Goal: Transaction & Acquisition: Purchase product/service

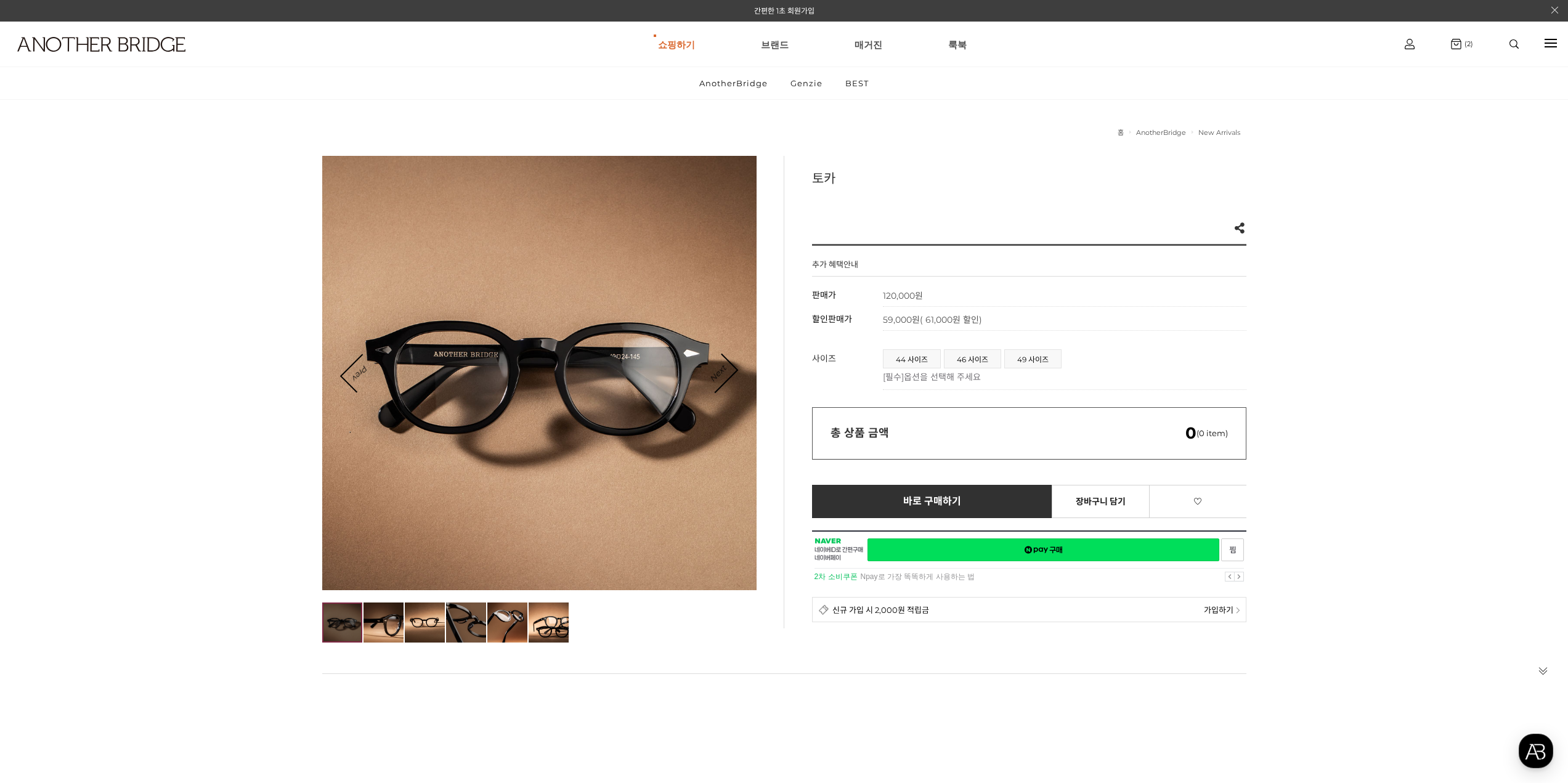
click at [474, 612] on img at bounding box center [465, 622] width 40 height 40
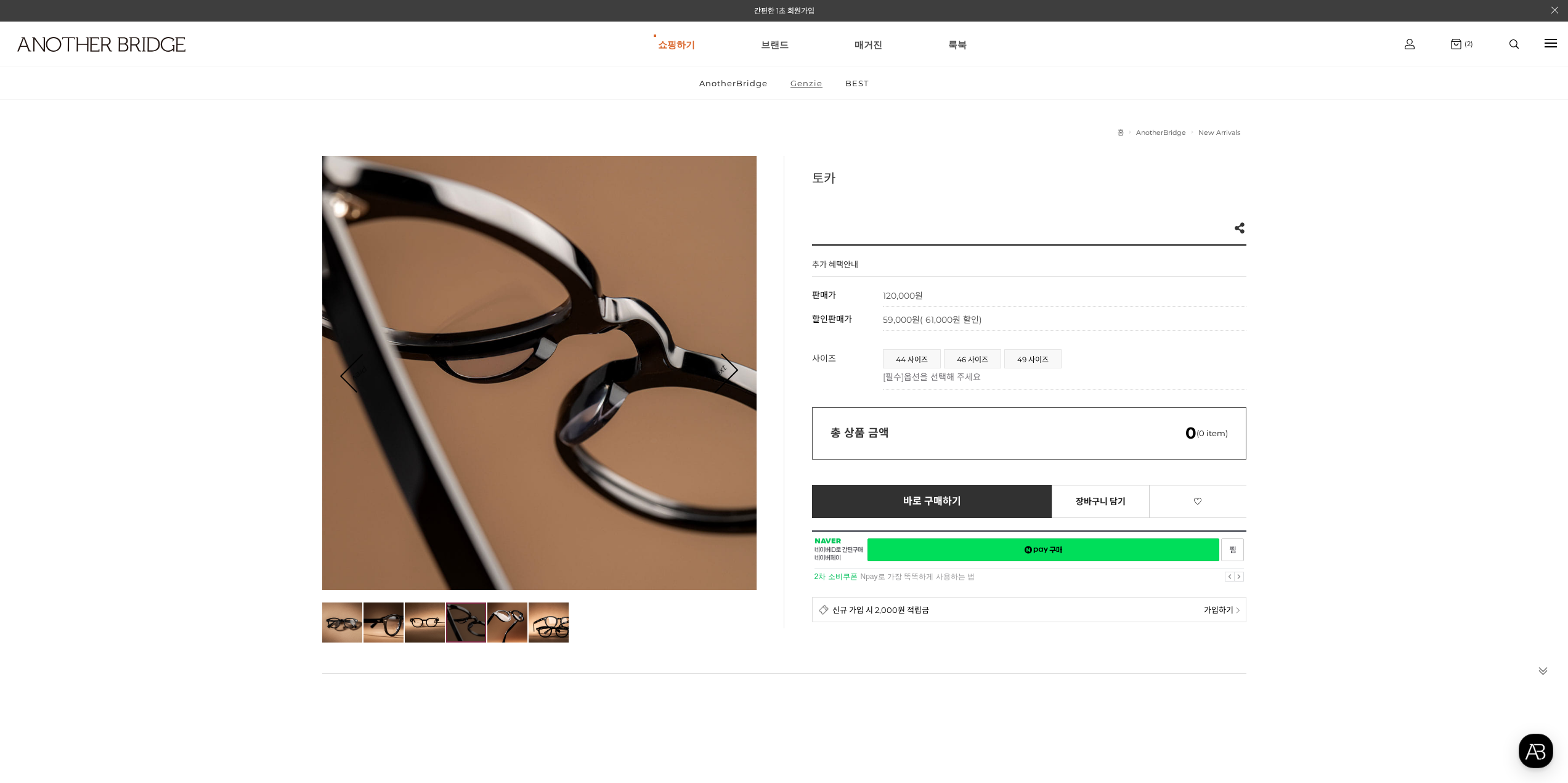
click at [809, 82] on link "Genzie" at bounding box center [806, 83] width 53 height 32
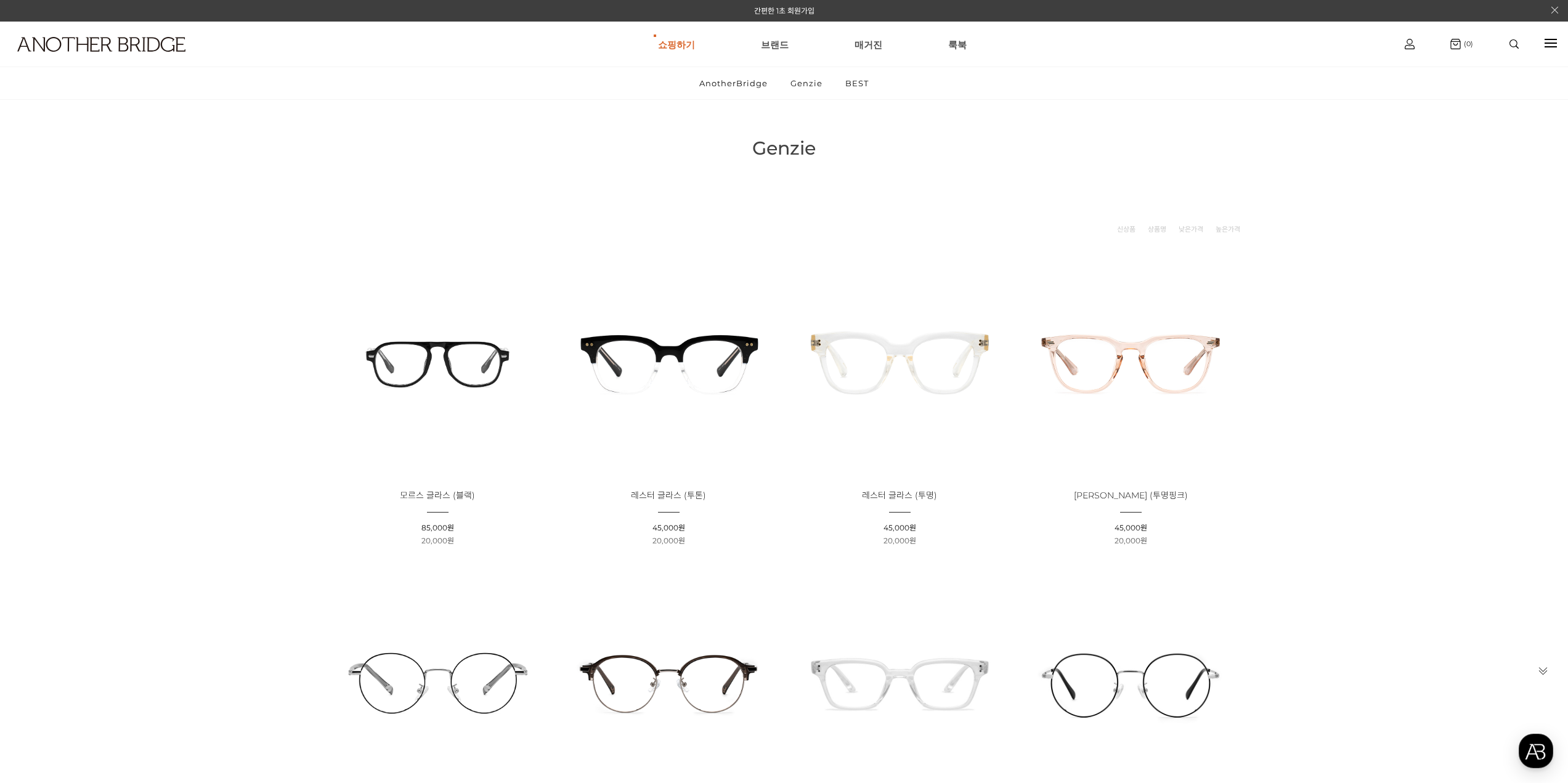
click at [696, 365] on img at bounding box center [668, 362] width 222 height 223
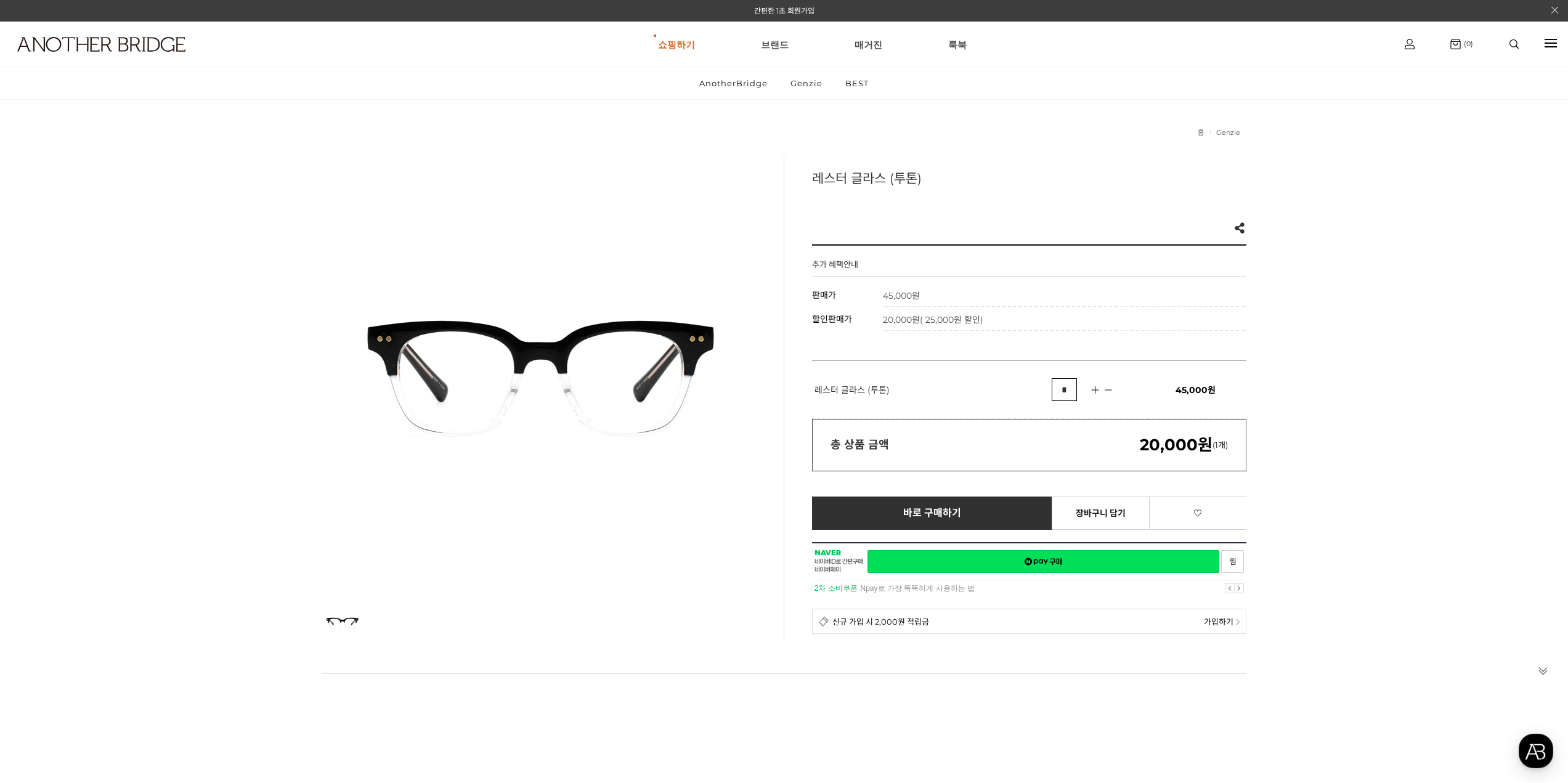
click at [513, 394] on div at bounding box center [540, 373] width 434 height 434
click at [334, 636] on img at bounding box center [342, 622] width 40 height 40
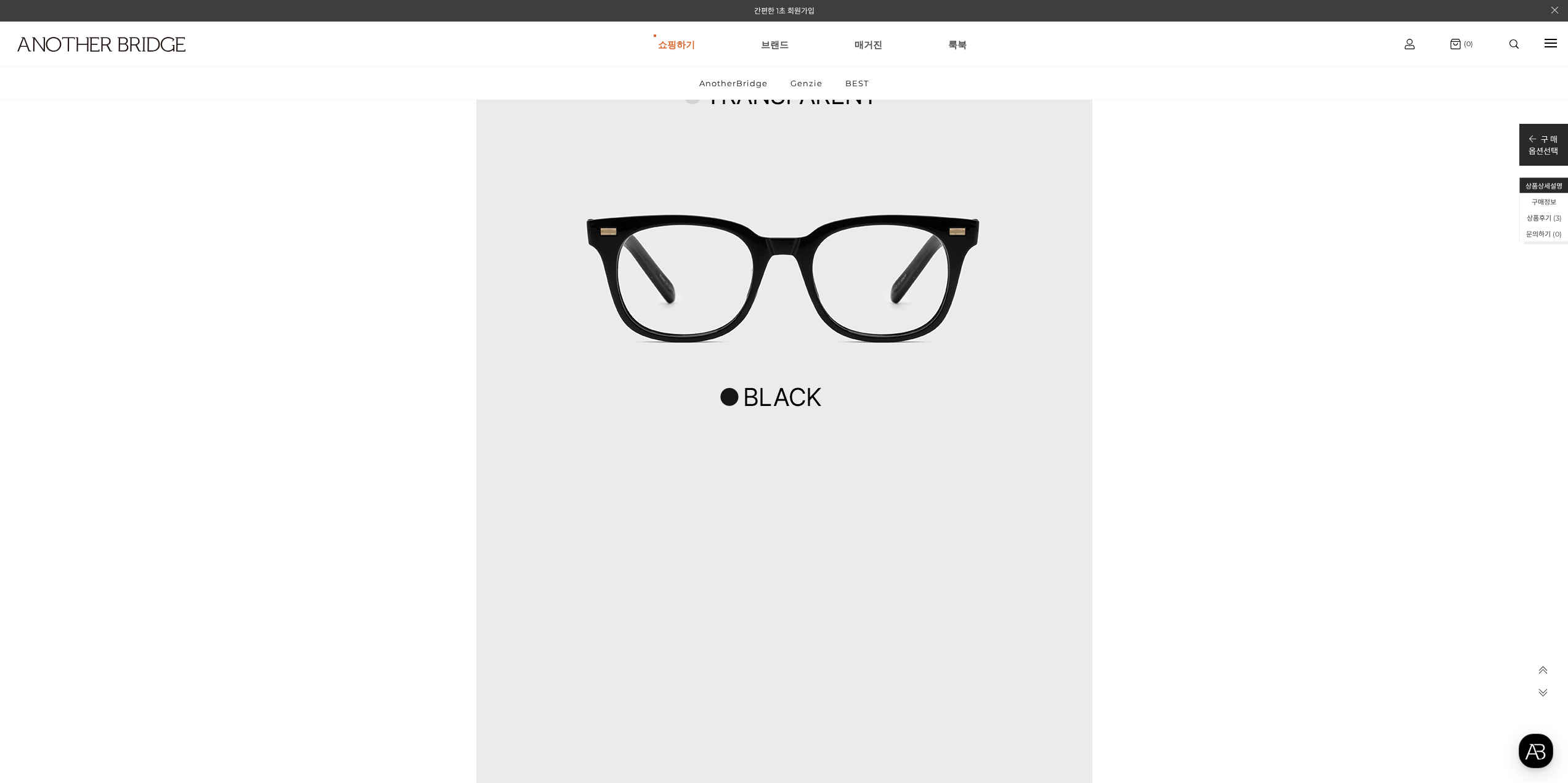
scroll to position [5547, 0]
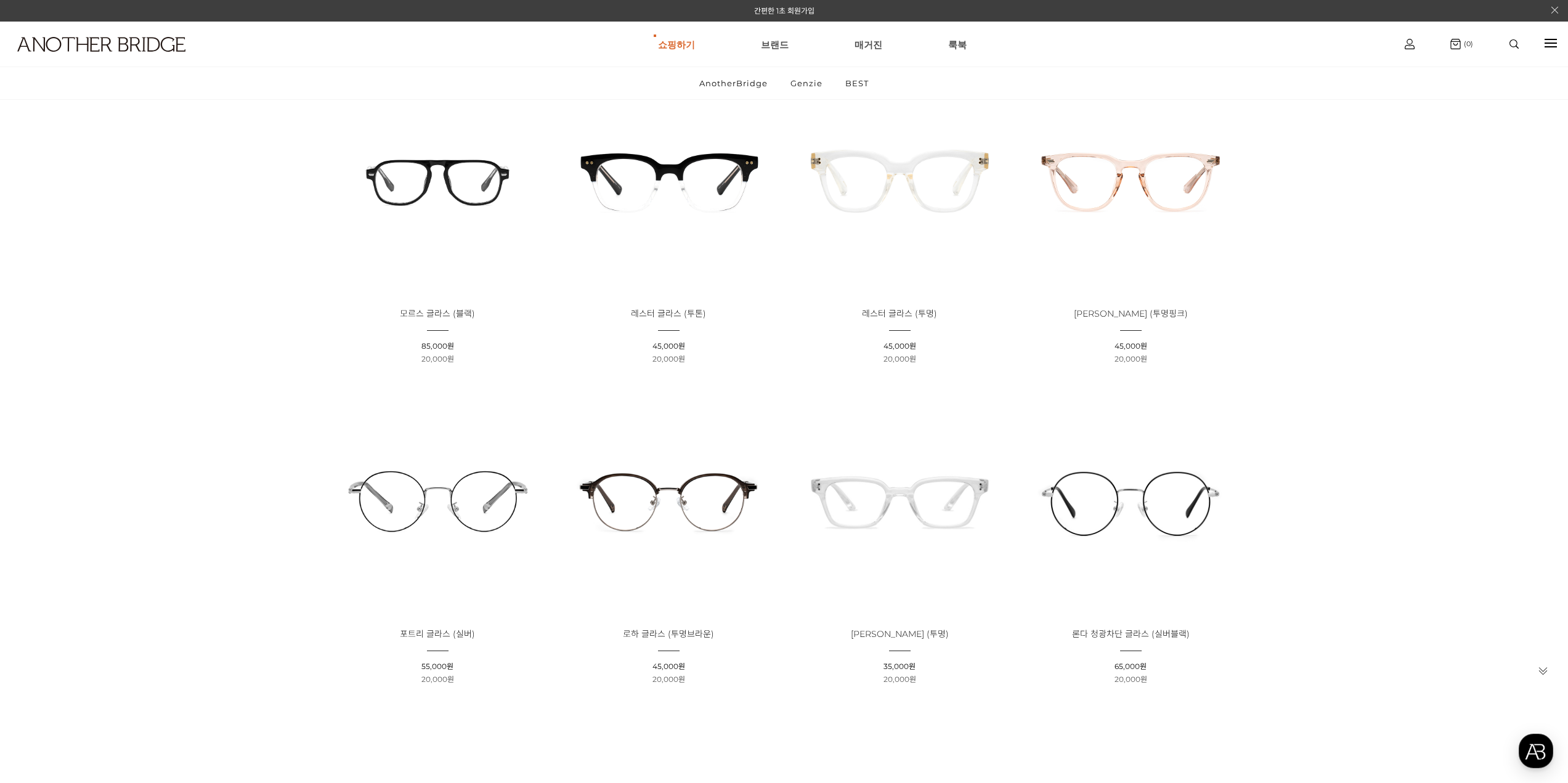
scroll to position [769, 0]
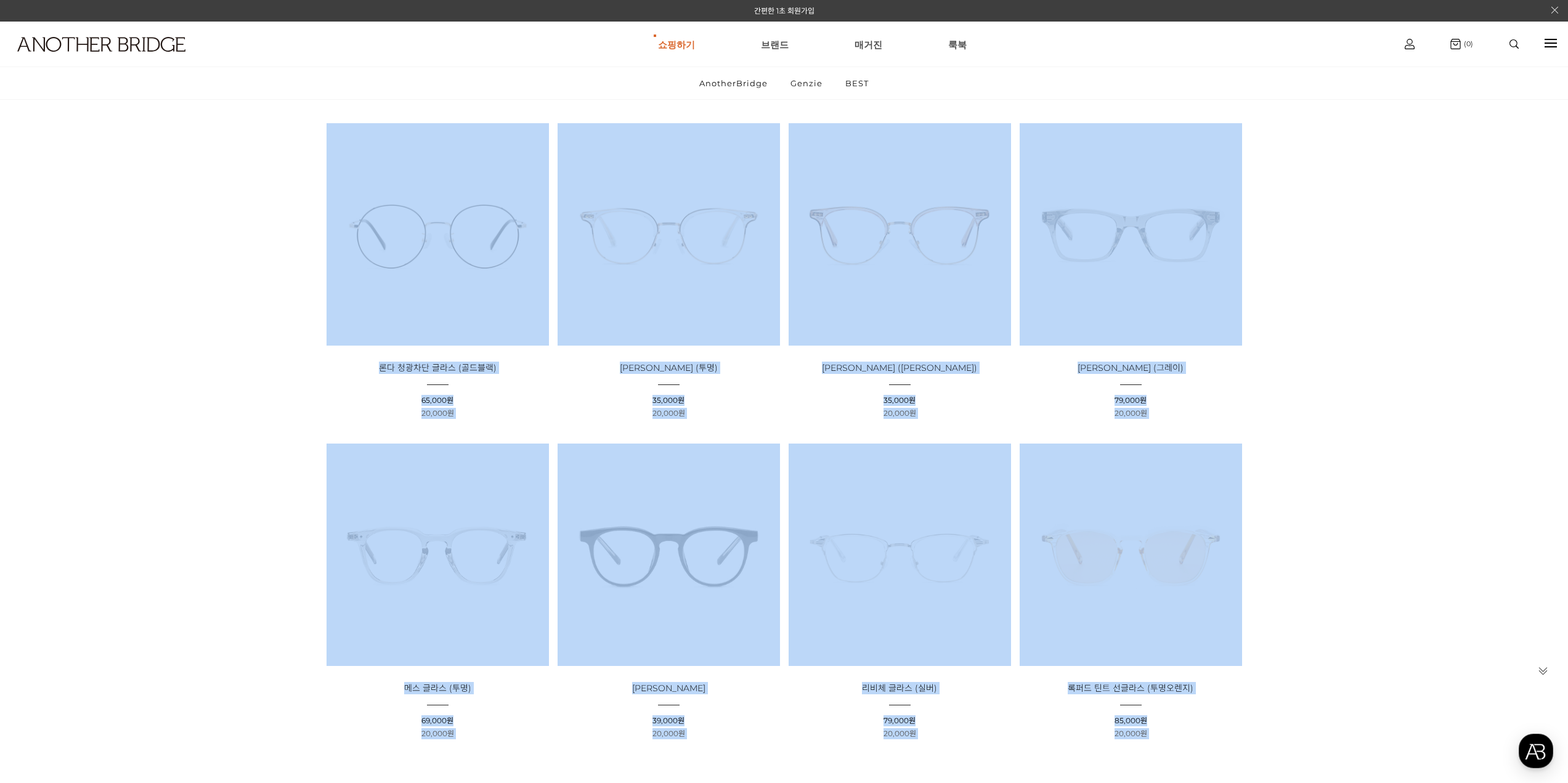
drag, startPoint x: 1572, startPoint y: 230, endPoint x: 1438, endPoint y: 601, distance: 394.5
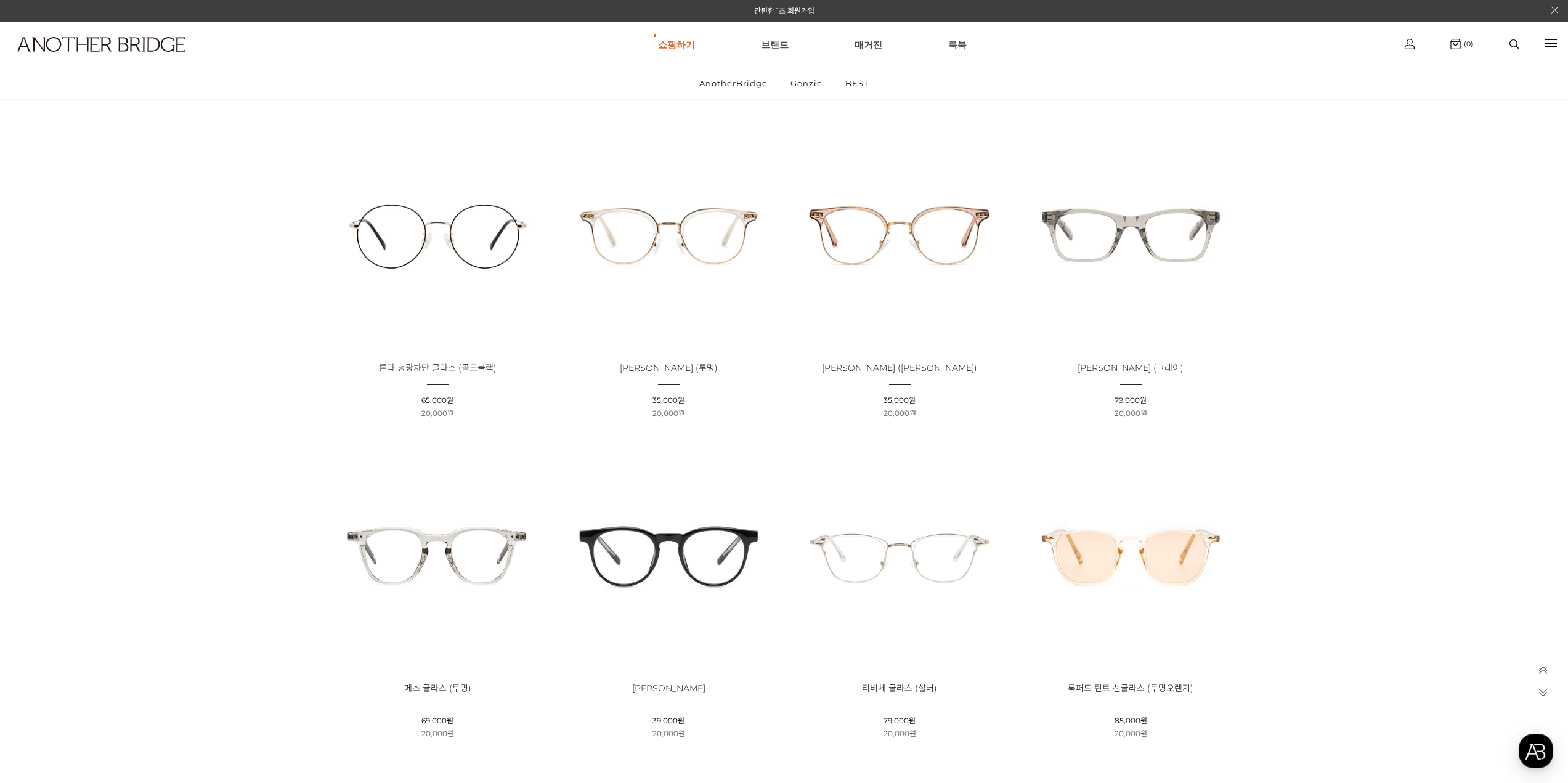
drag, startPoint x: 1519, startPoint y: 87, endPoint x: 1468, endPoint y: 203, distance: 126.7
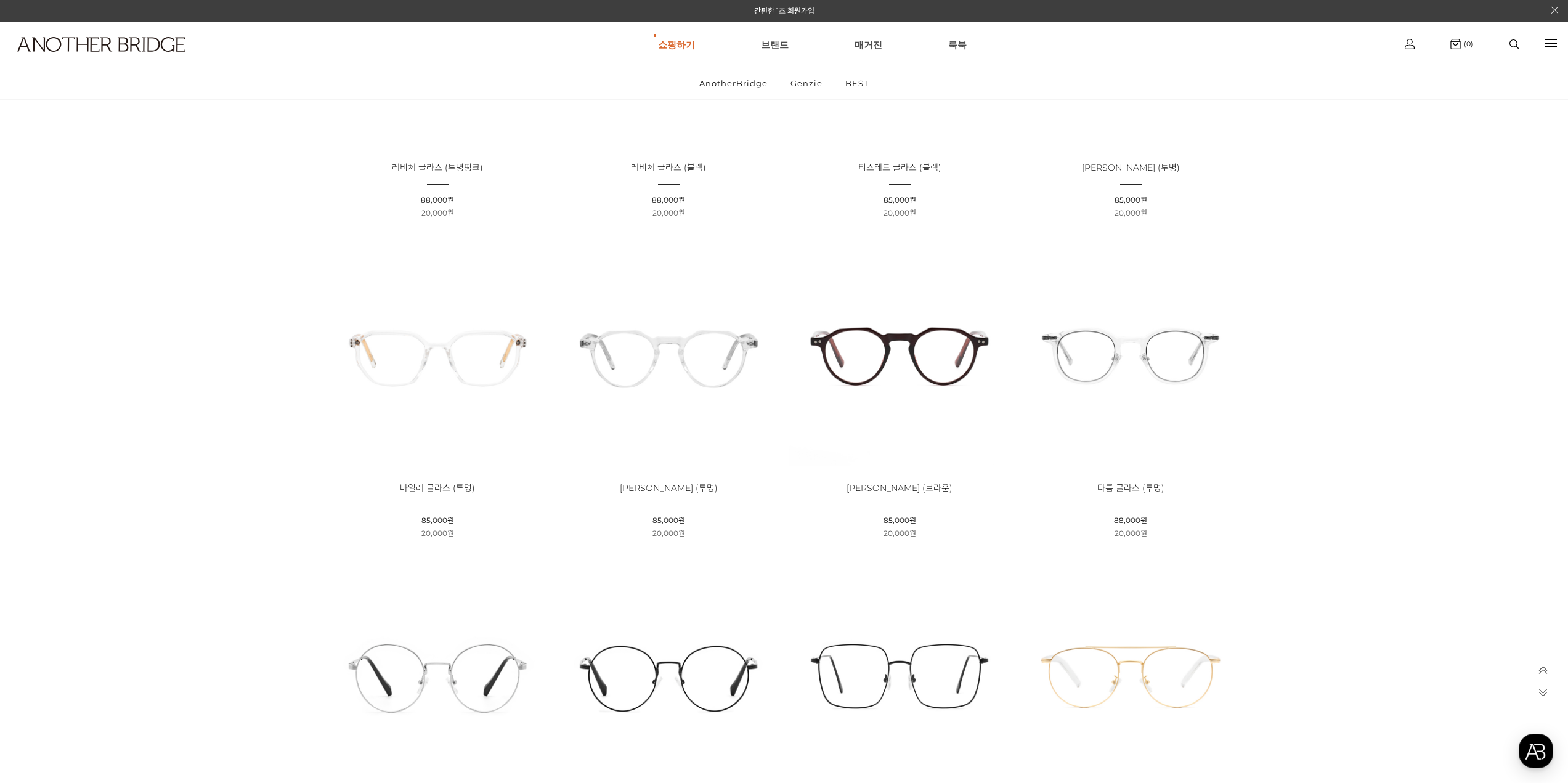
scroll to position [1935, 0]
click at [1113, 368] on img at bounding box center [1130, 350] width 222 height 223
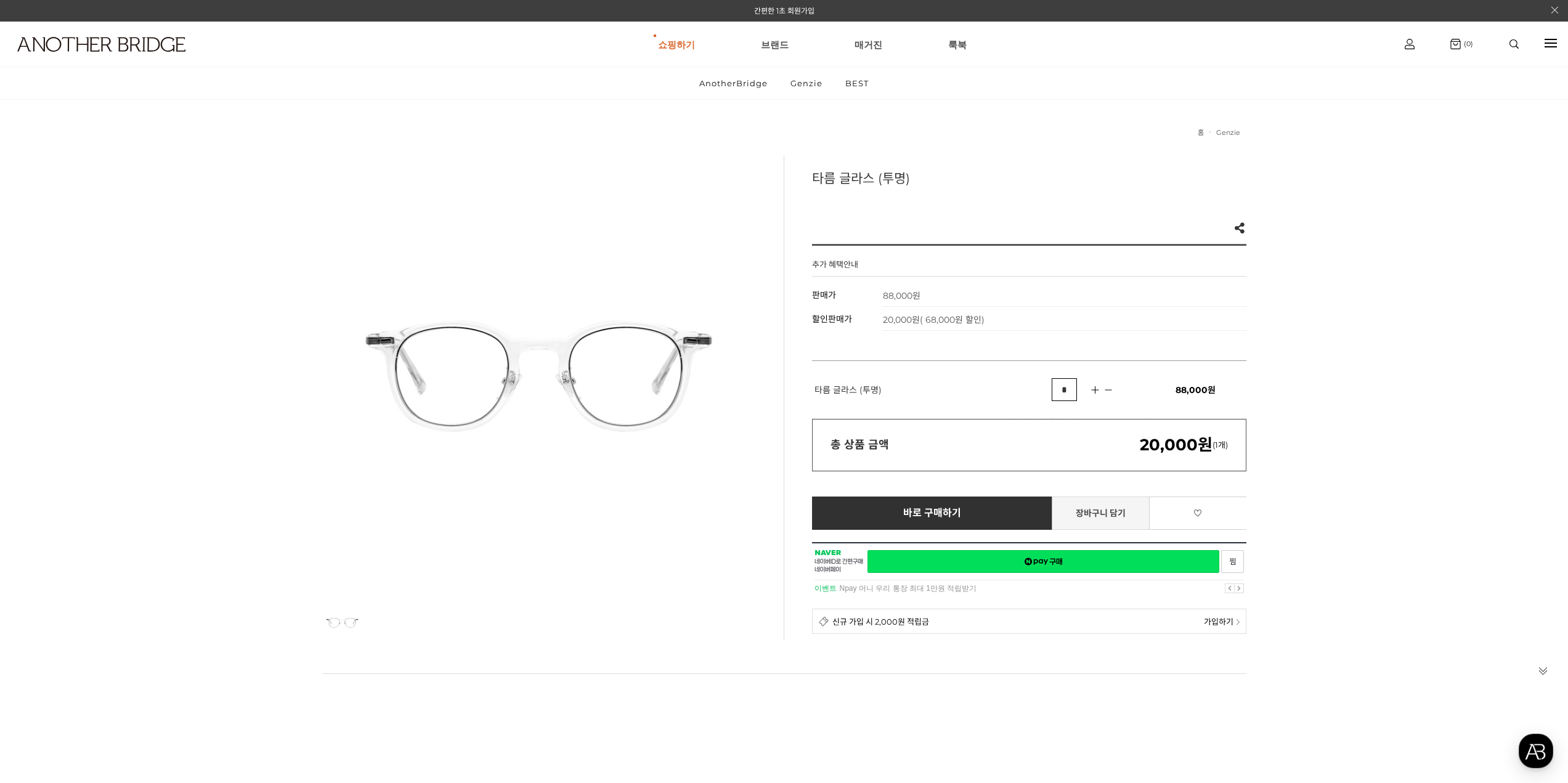
click at [1109, 516] on link "장바구니 담기" at bounding box center [1101, 513] width 98 height 33
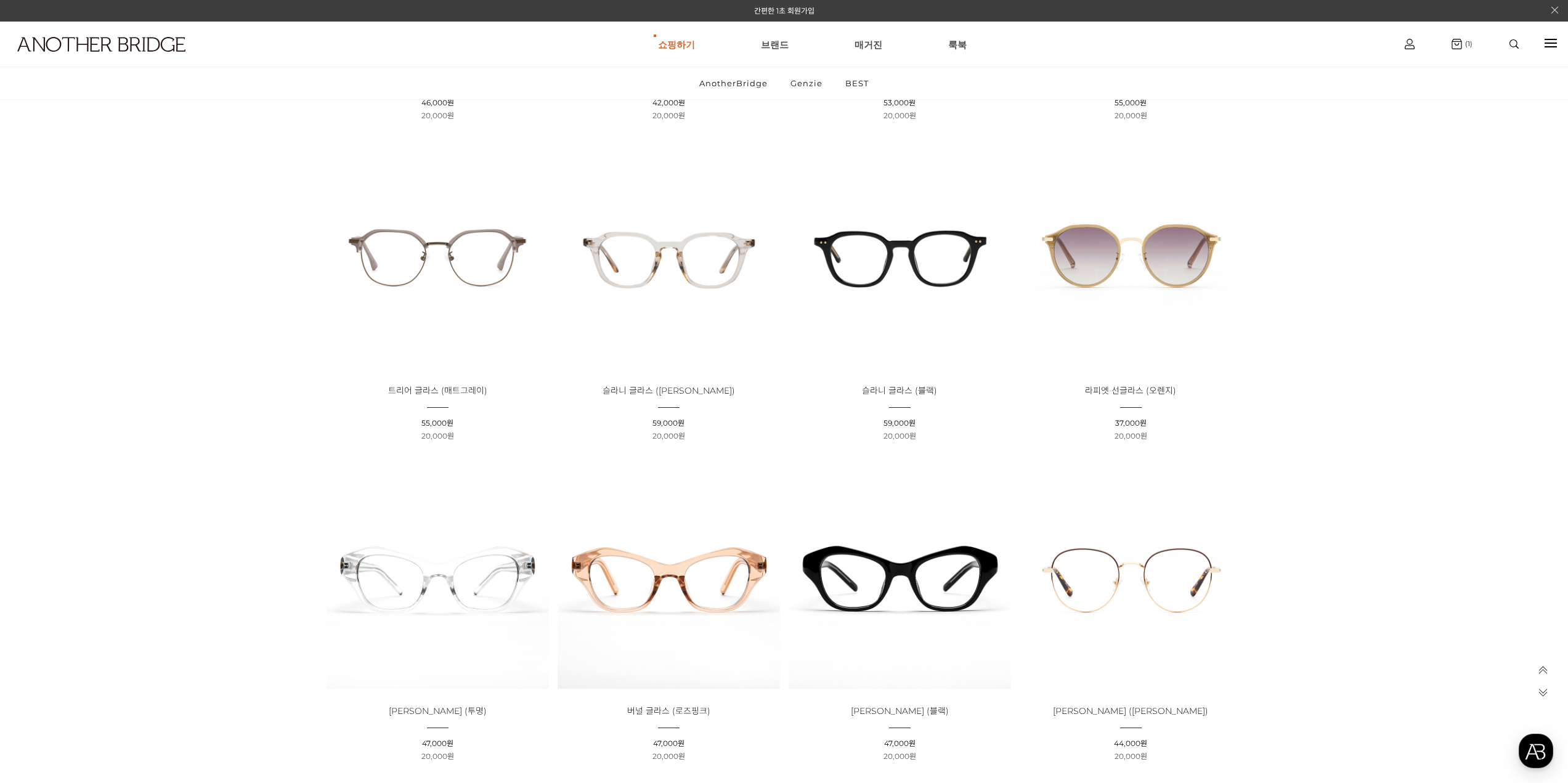
scroll to position [2950, 0]
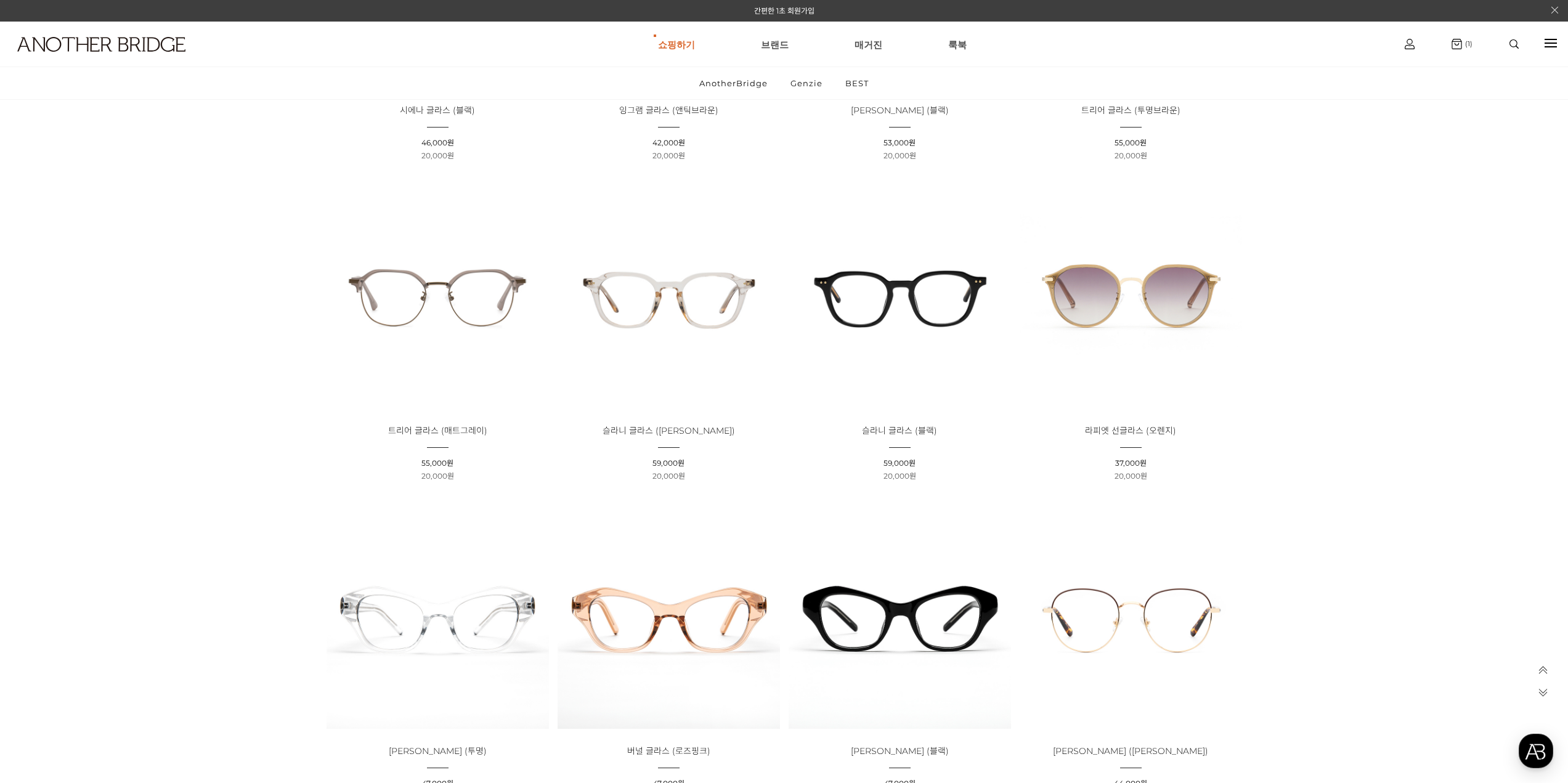
click at [447, 311] on img at bounding box center [437, 297] width 222 height 223
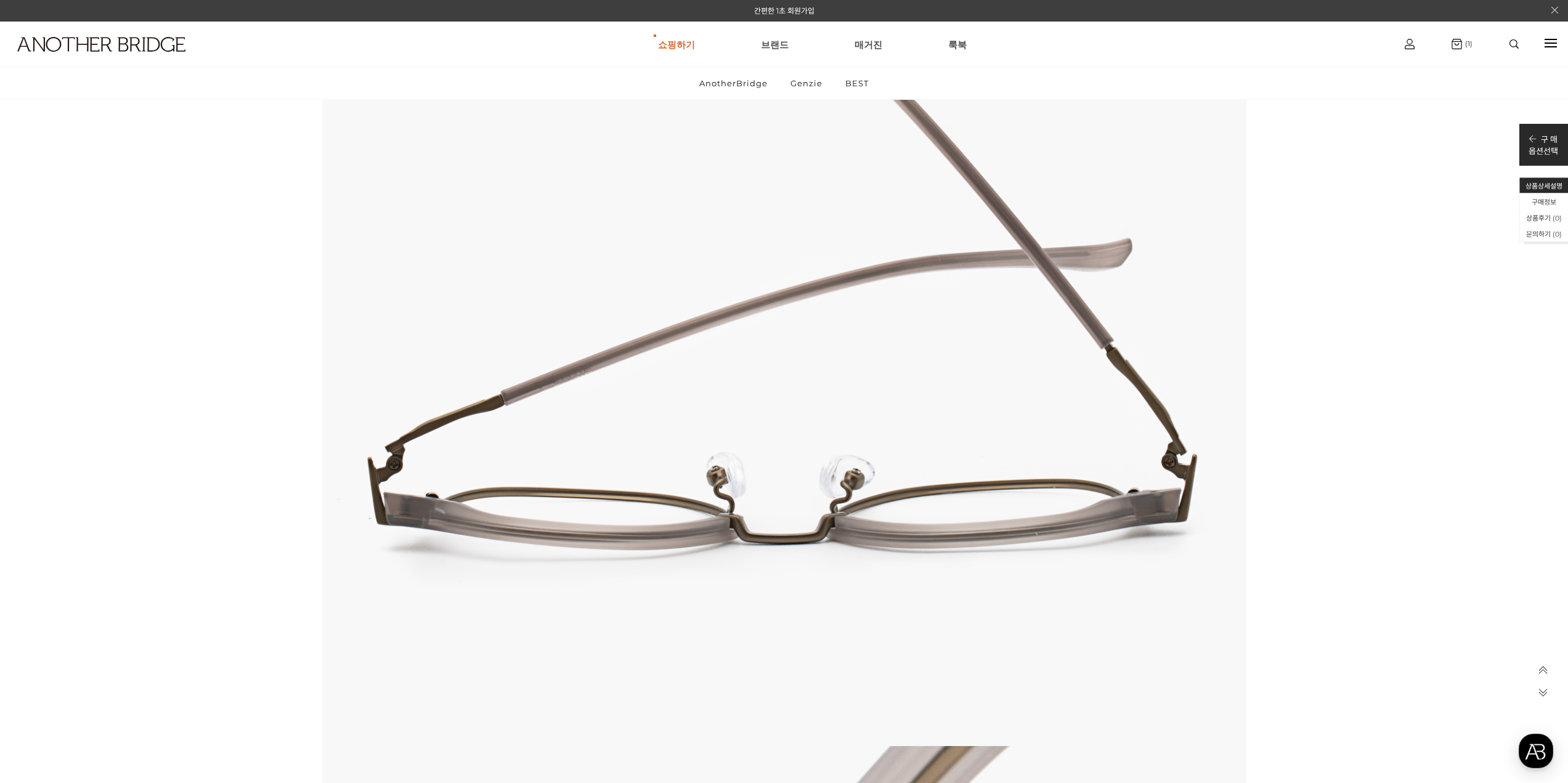
scroll to position [6780, 0]
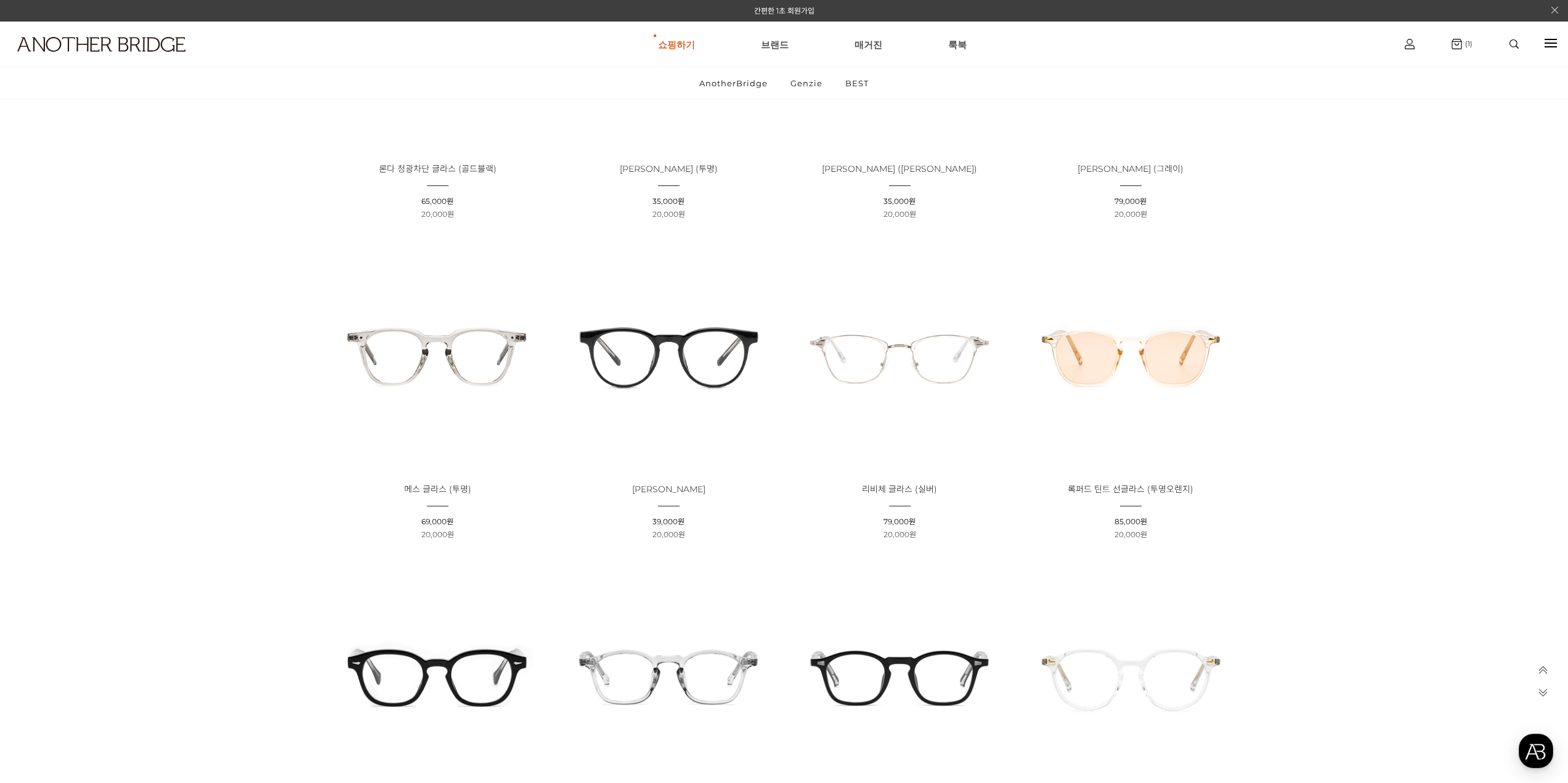
scroll to position [1061, 0]
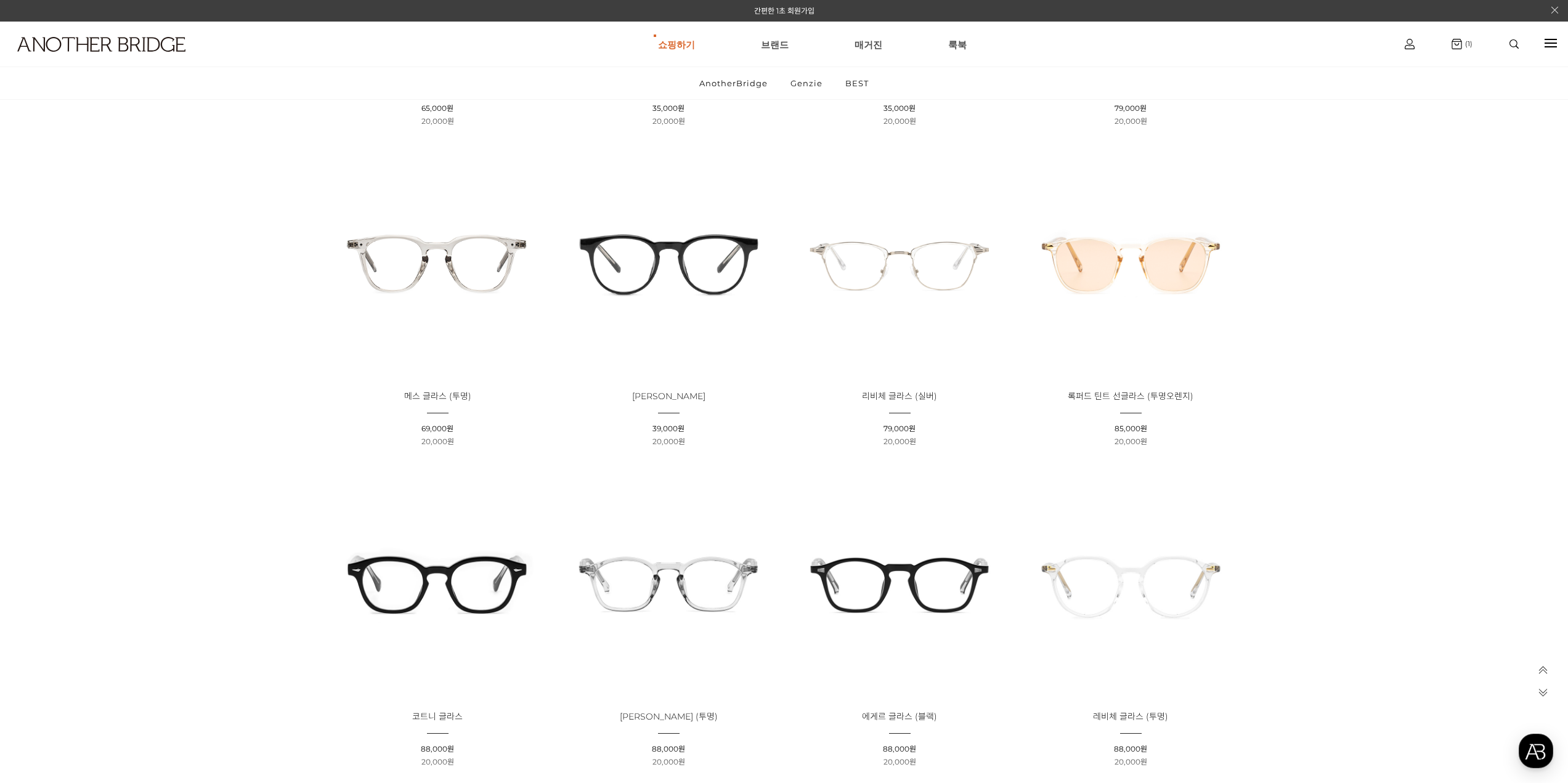
click at [892, 274] on img at bounding box center [900, 263] width 222 height 223
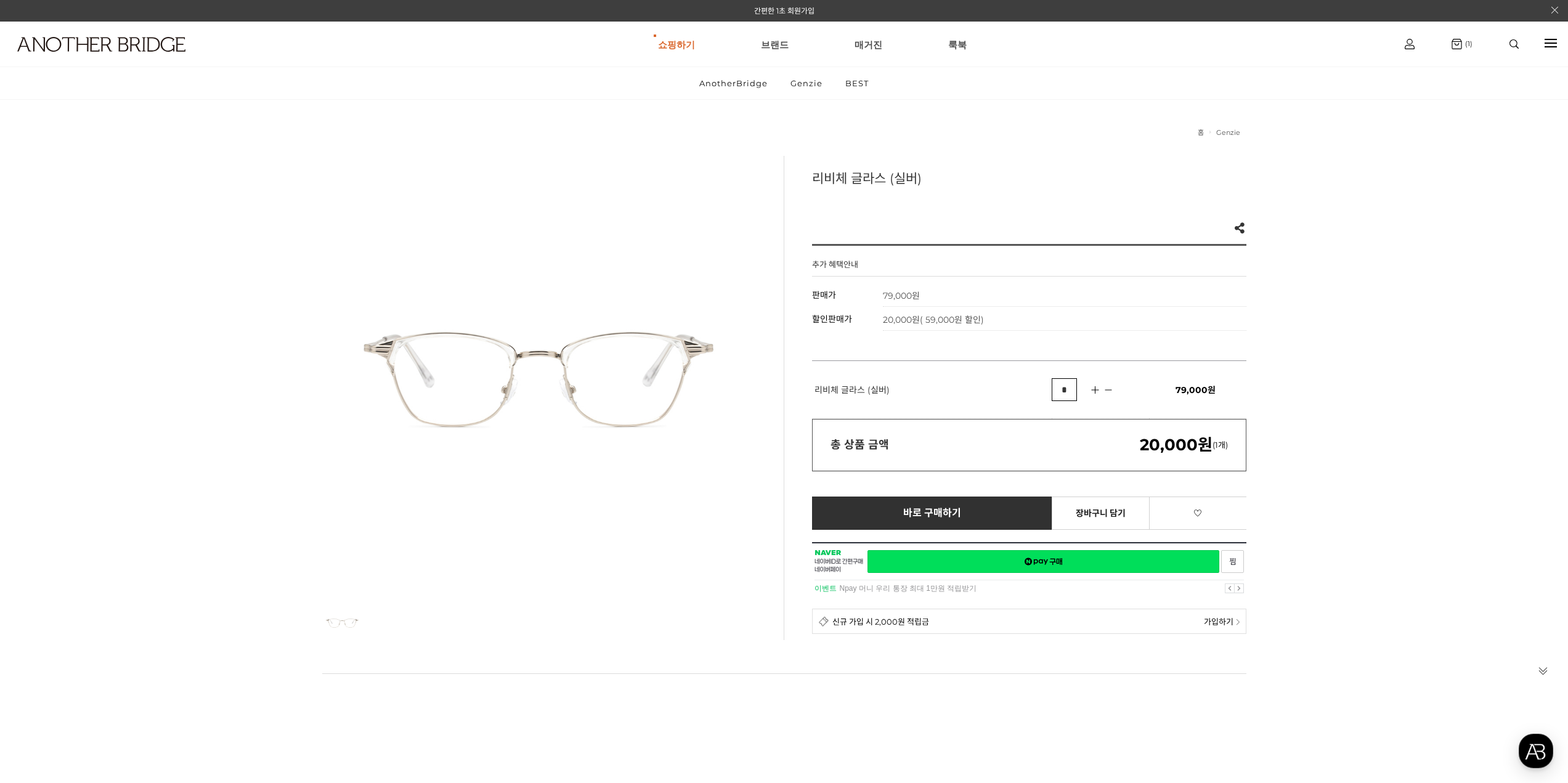
click at [485, 408] on div at bounding box center [540, 373] width 434 height 434
click at [1085, 518] on link "장바구니 담기" at bounding box center [1101, 513] width 98 height 33
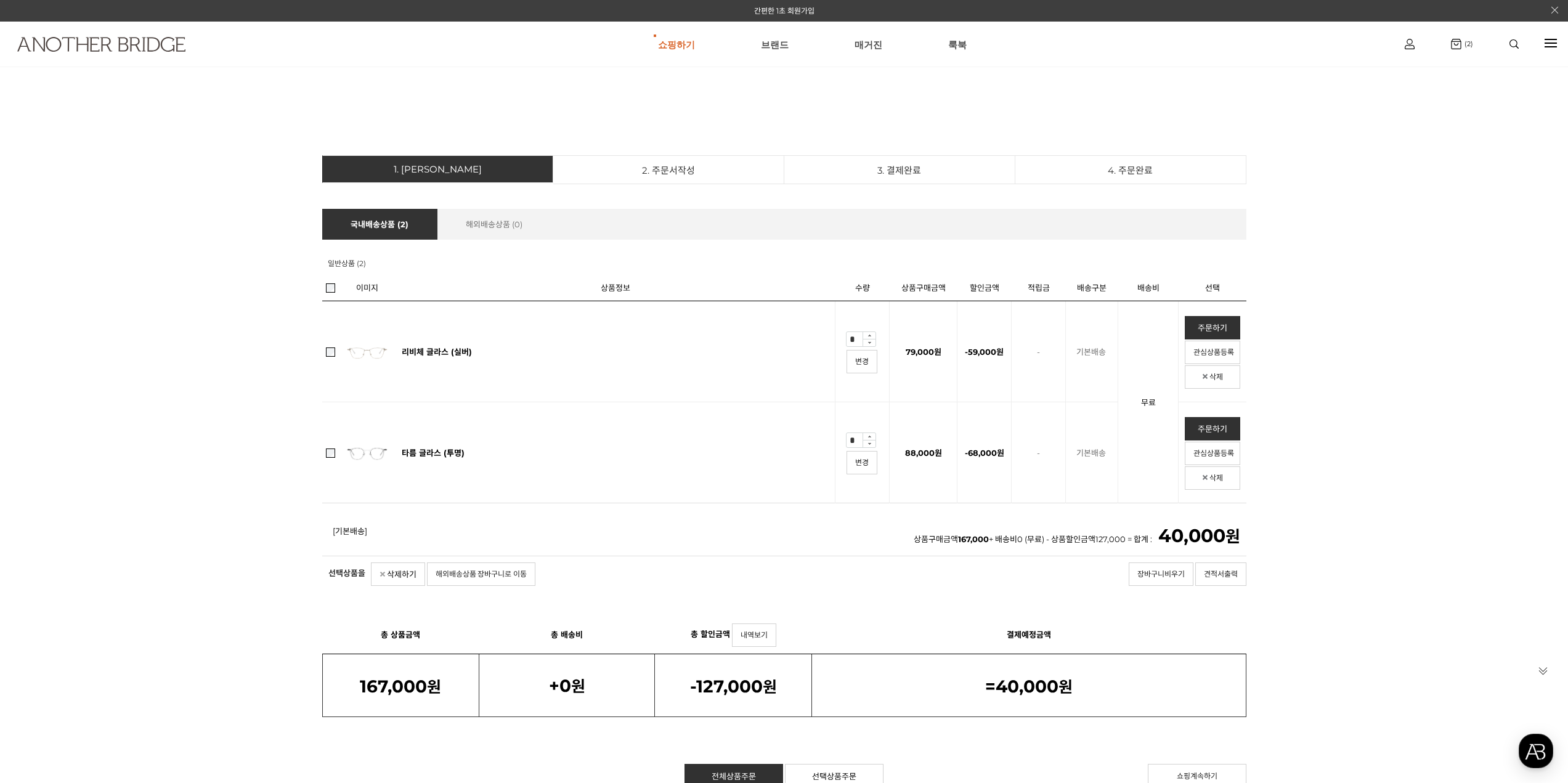
click at [113, 46] on img at bounding box center [101, 44] width 168 height 15
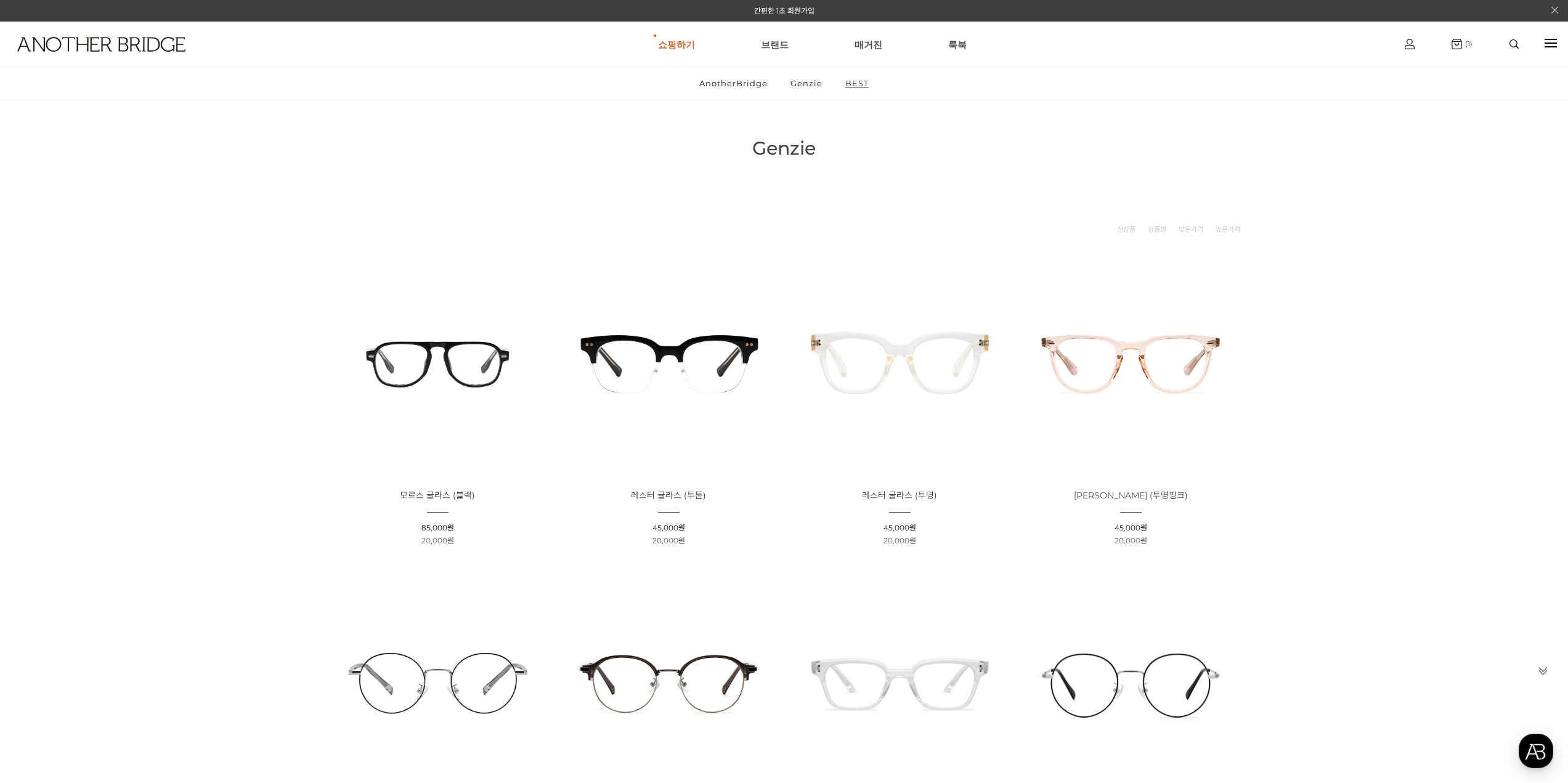
click at [859, 88] on link "BEST" at bounding box center [857, 83] width 45 height 32
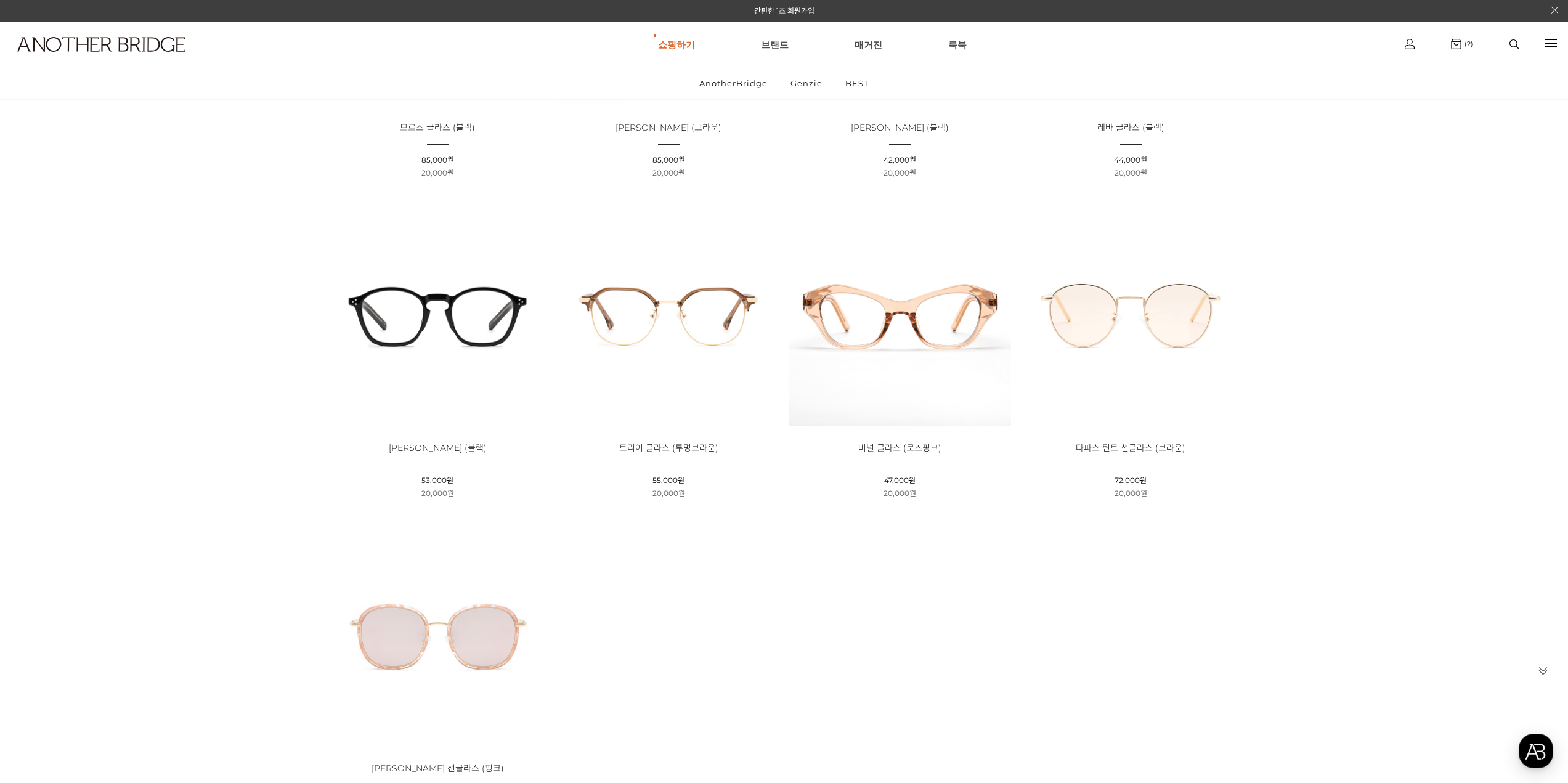
scroll to position [380, 0]
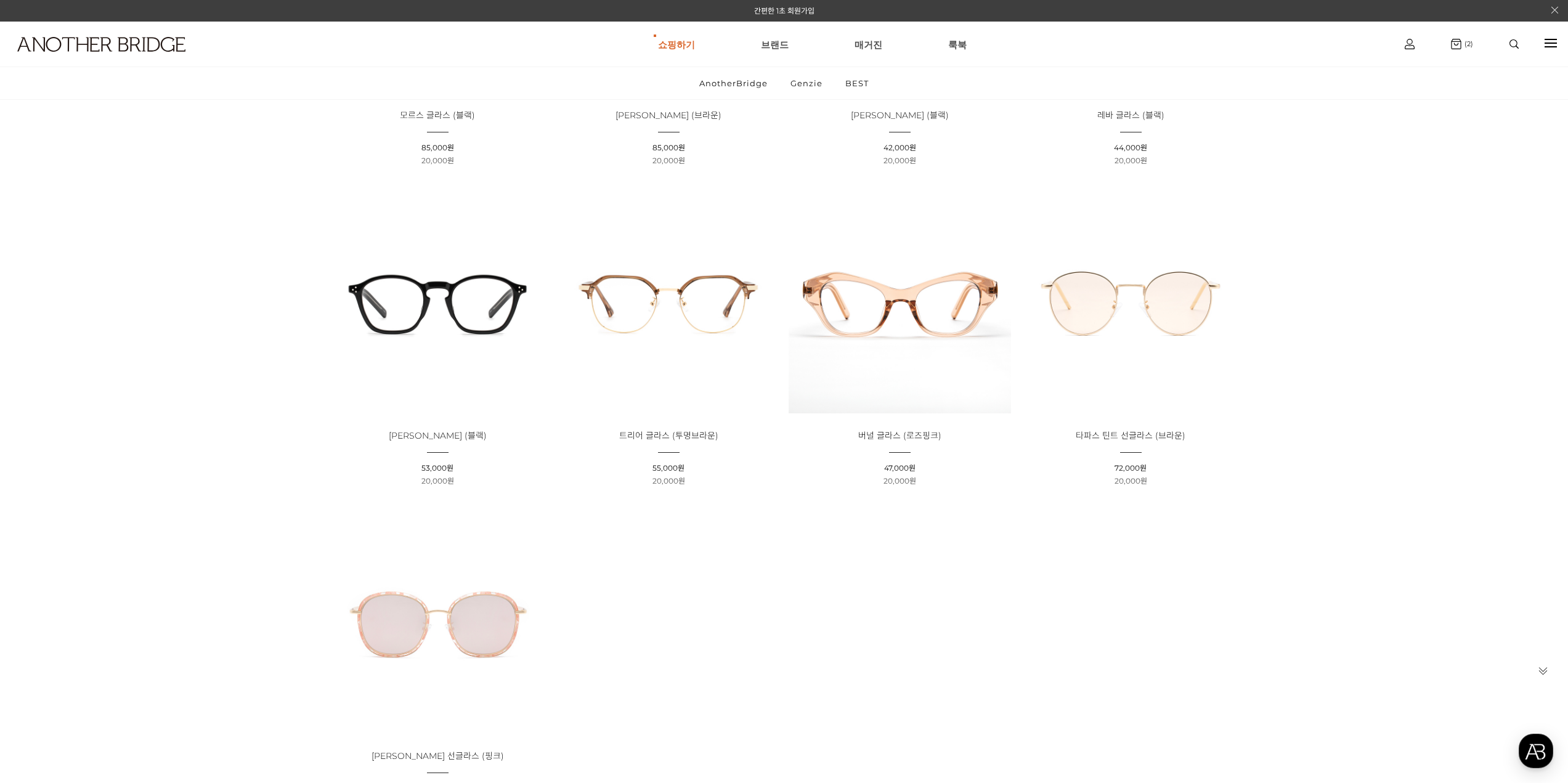
click at [685, 332] on img at bounding box center [668, 302] width 222 height 223
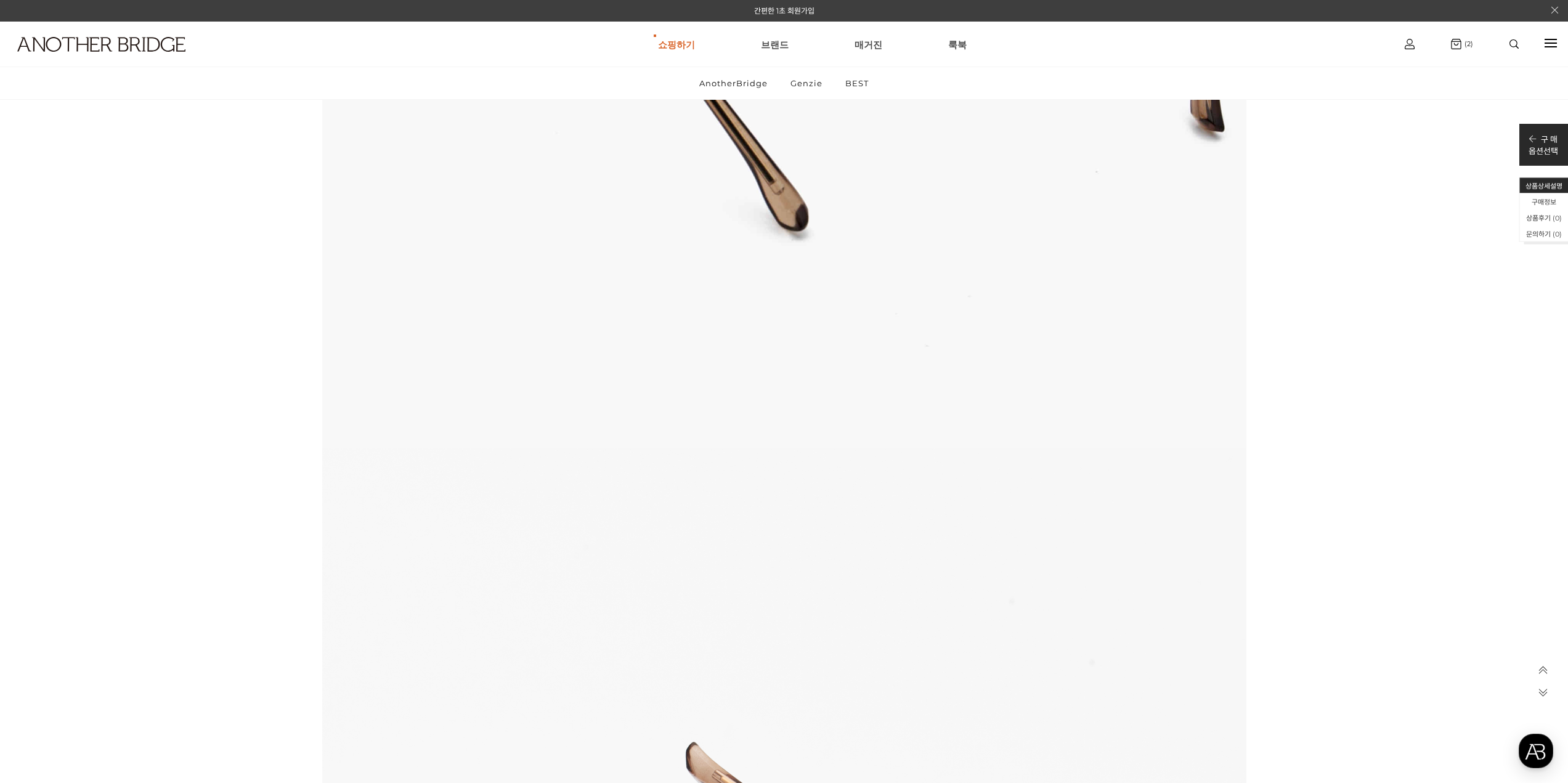
scroll to position [5755, 0]
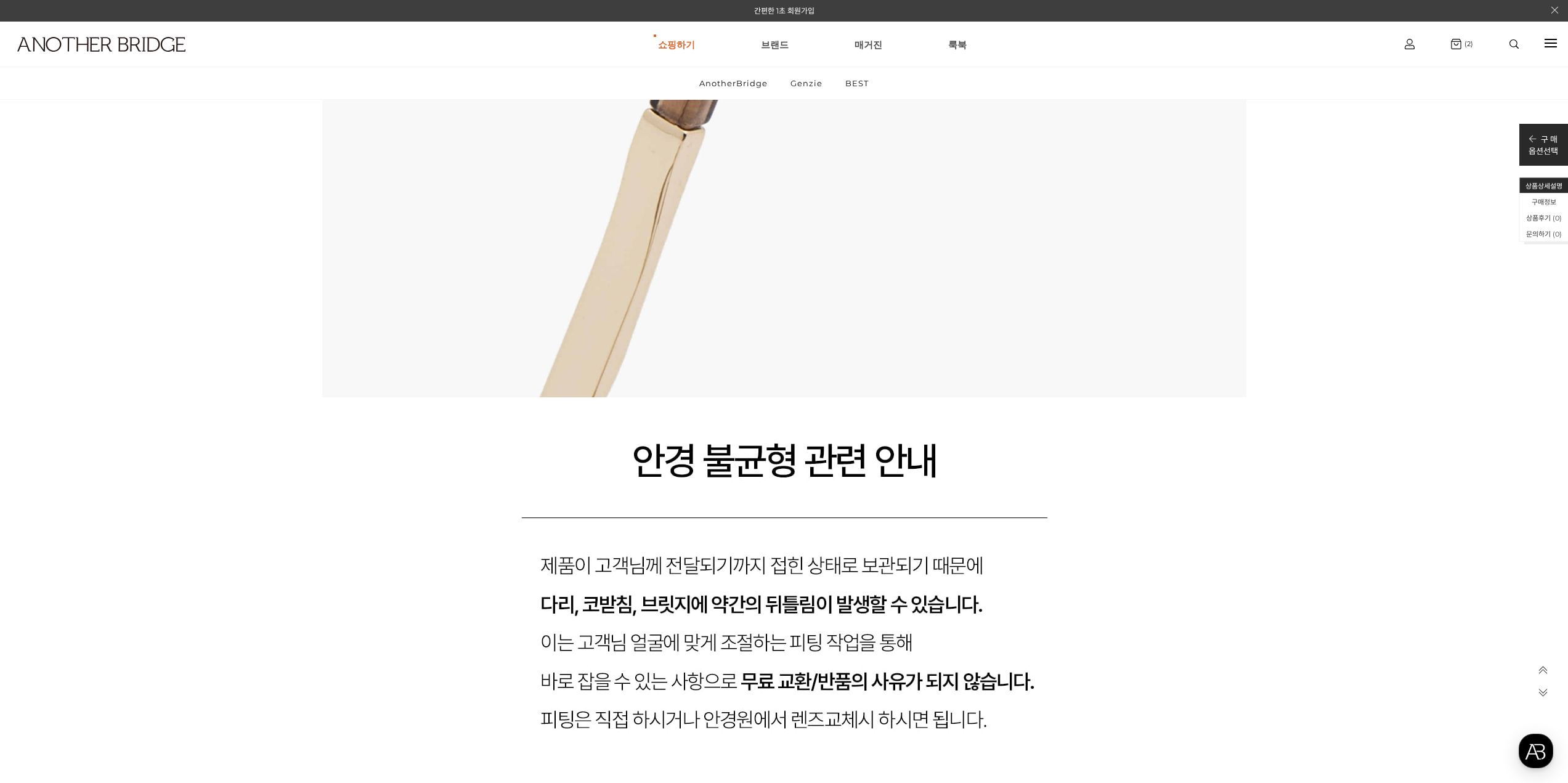
drag, startPoint x: 1574, startPoint y: 580, endPoint x: 1419, endPoint y: 757, distance: 235.3
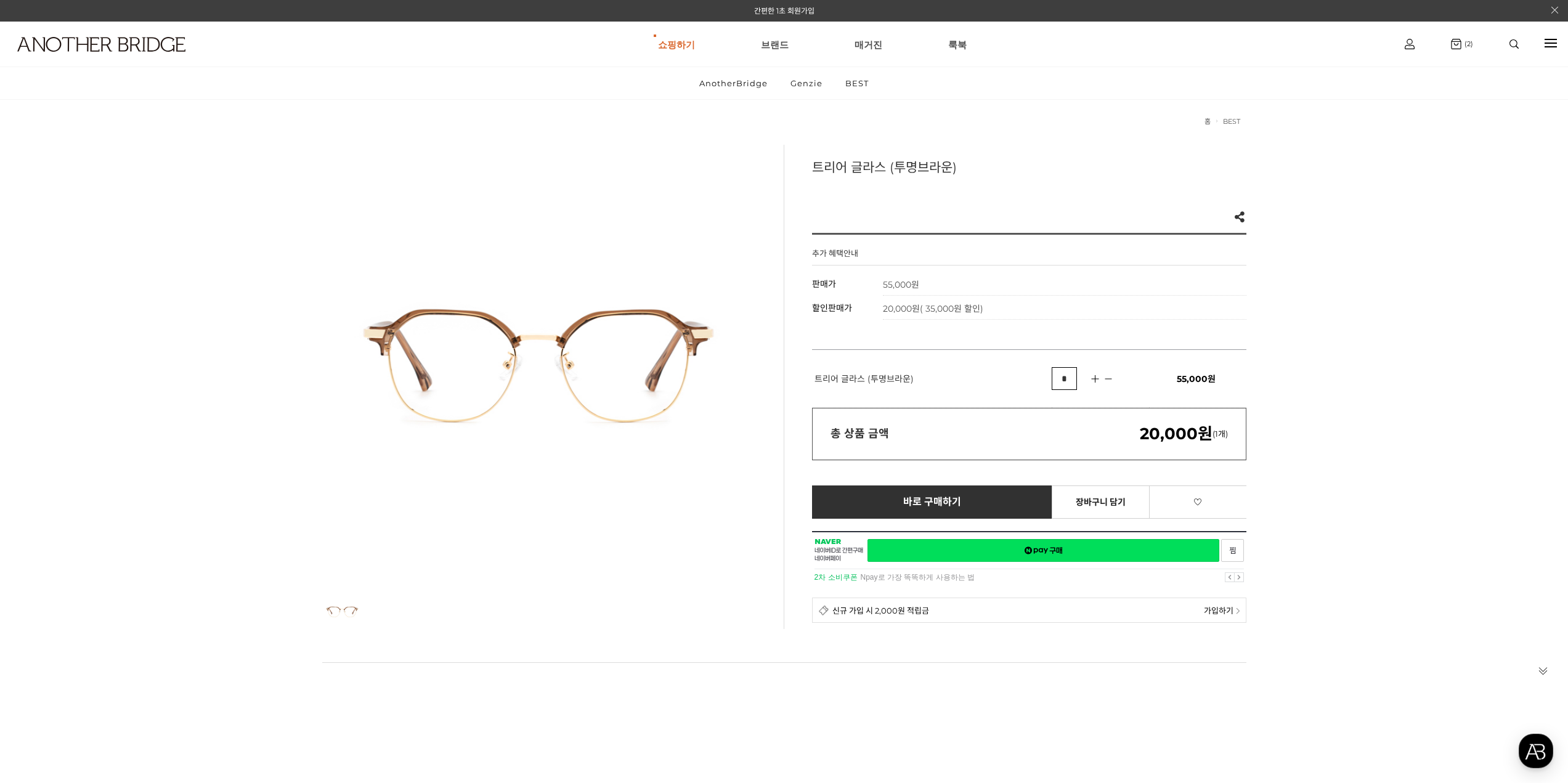
scroll to position [0, 0]
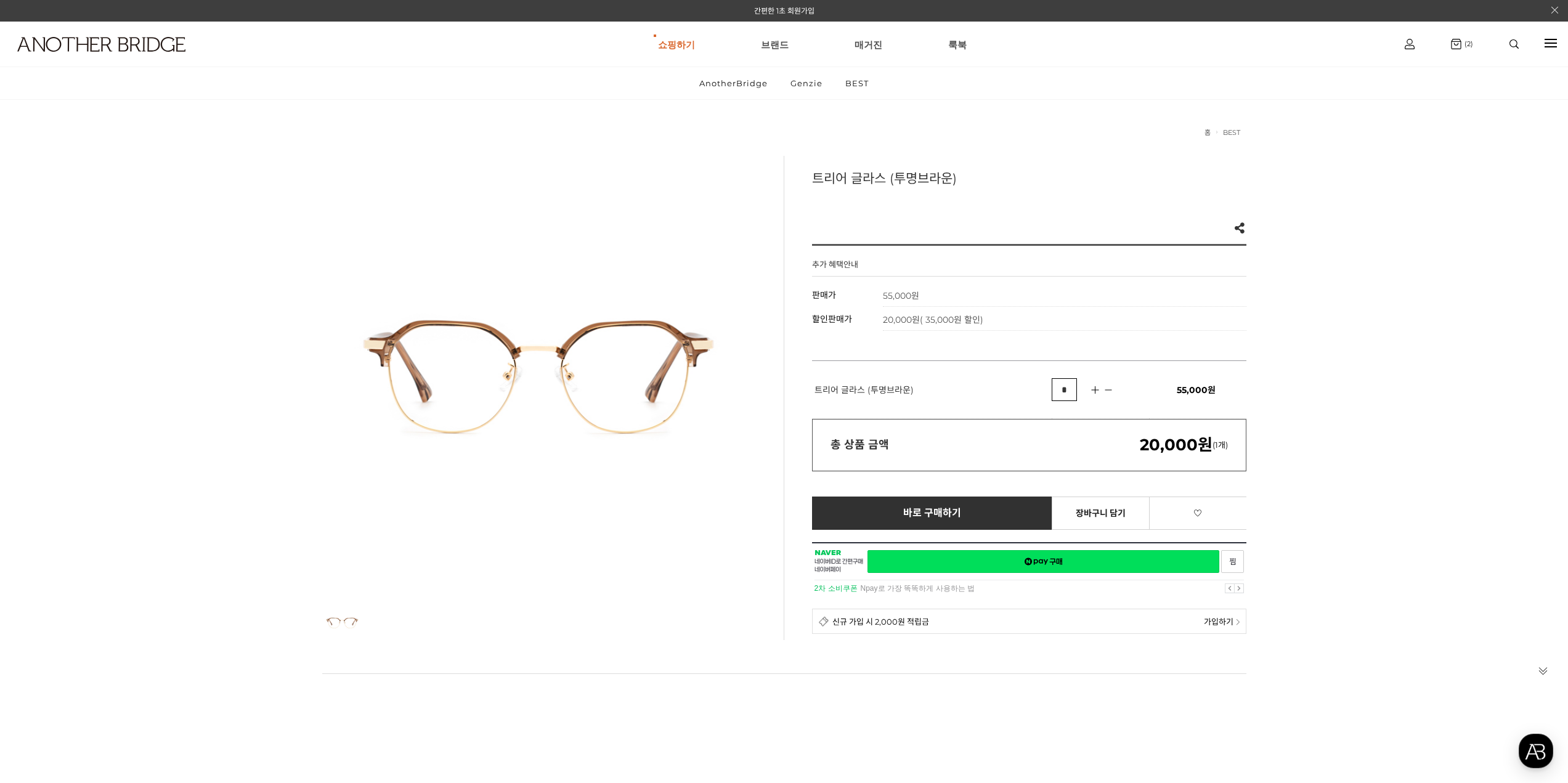
drag, startPoint x: 1094, startPoint y: 518, endPoint x: 1068, endPoint y: 549, distance: 40.5
click at [1094, 518] on link "장바구니 담기" at bounding box center [1101, 513] width 98 height 33
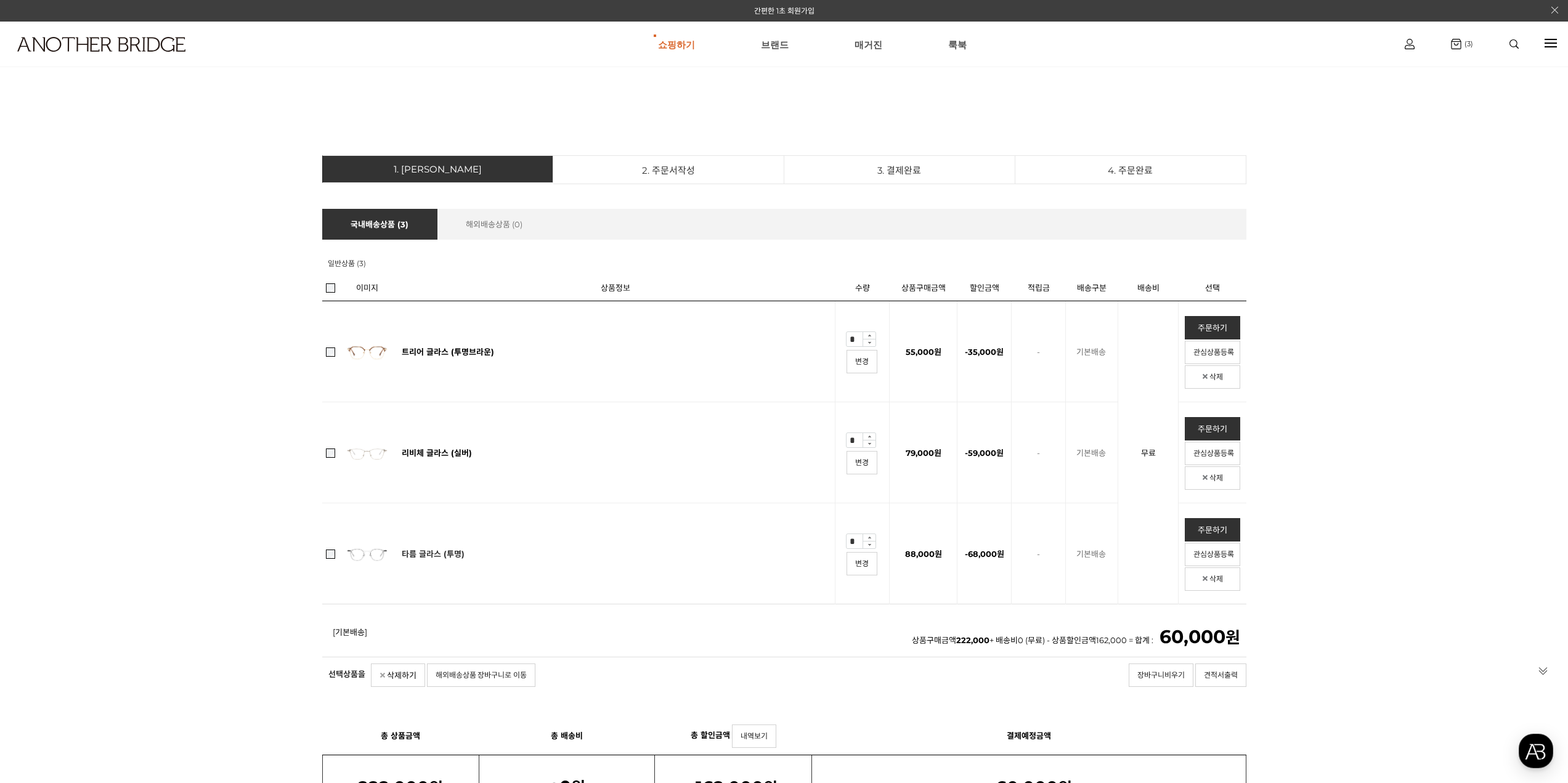
click at [443, 557] on link "타름 글라스 (투명)" at bounding box center [433, 553] width 63 height 10
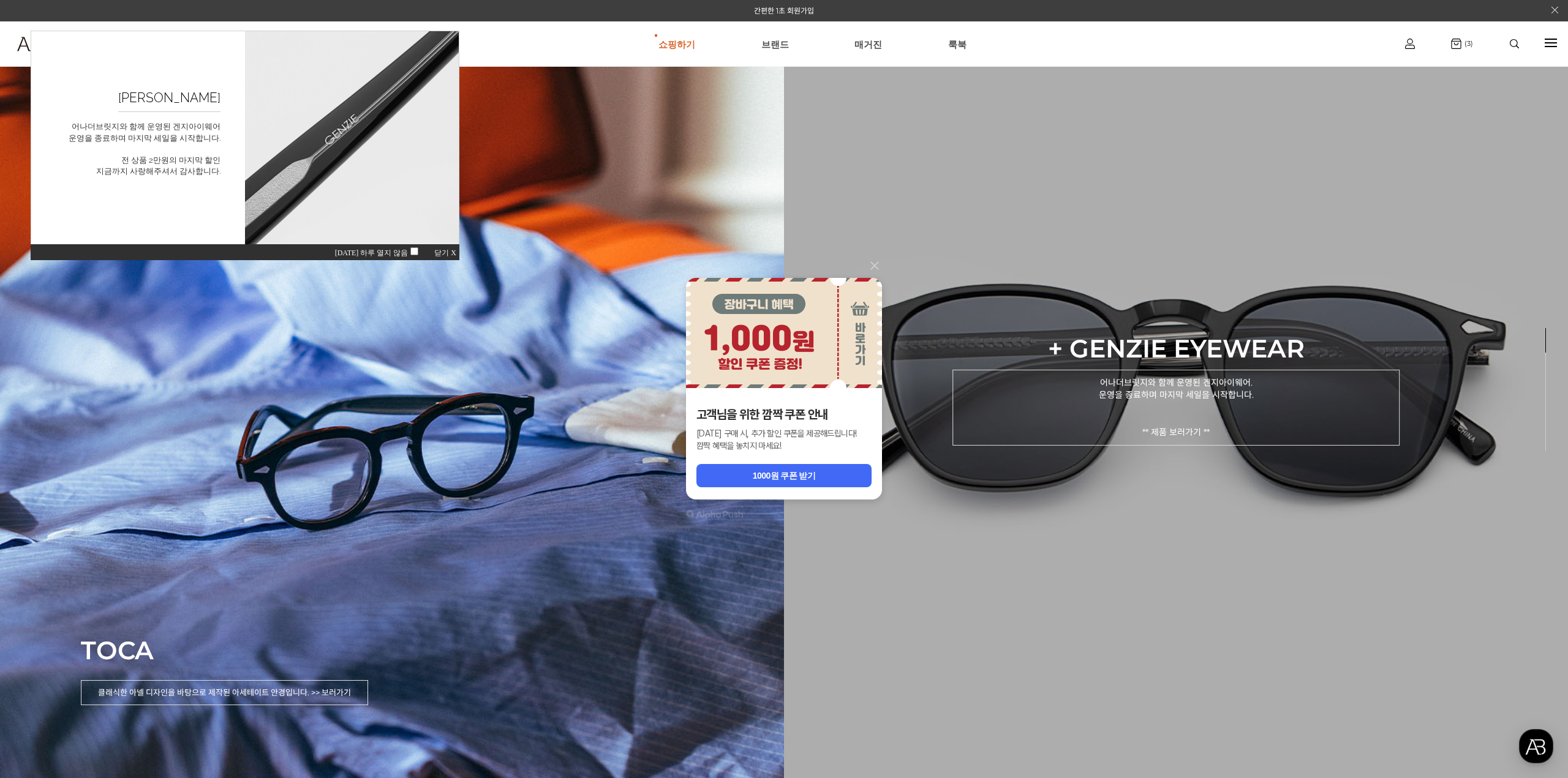
click at [1169, 411] on p "어나더브릿지와 함께 운영된 겐지아이웨어. 운영을 종료하며 마지막 세일을 시작합니다. ** 제품 보러가기 **" at bounding box center [1175, 408] width 447 height 76
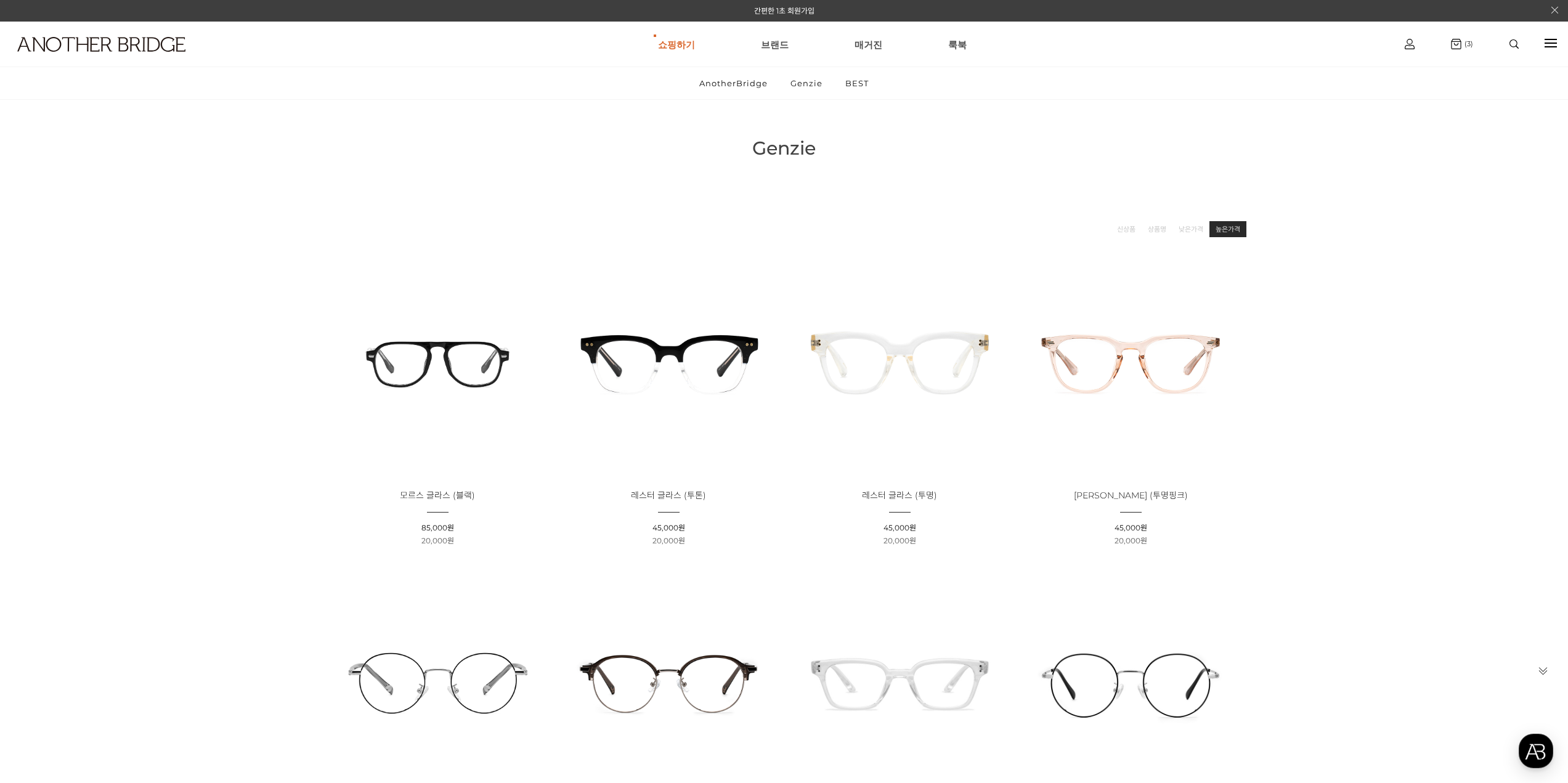
click at [1225, 232] on link "높은가격" at bounding box center [1228, 230] width 25 height 13
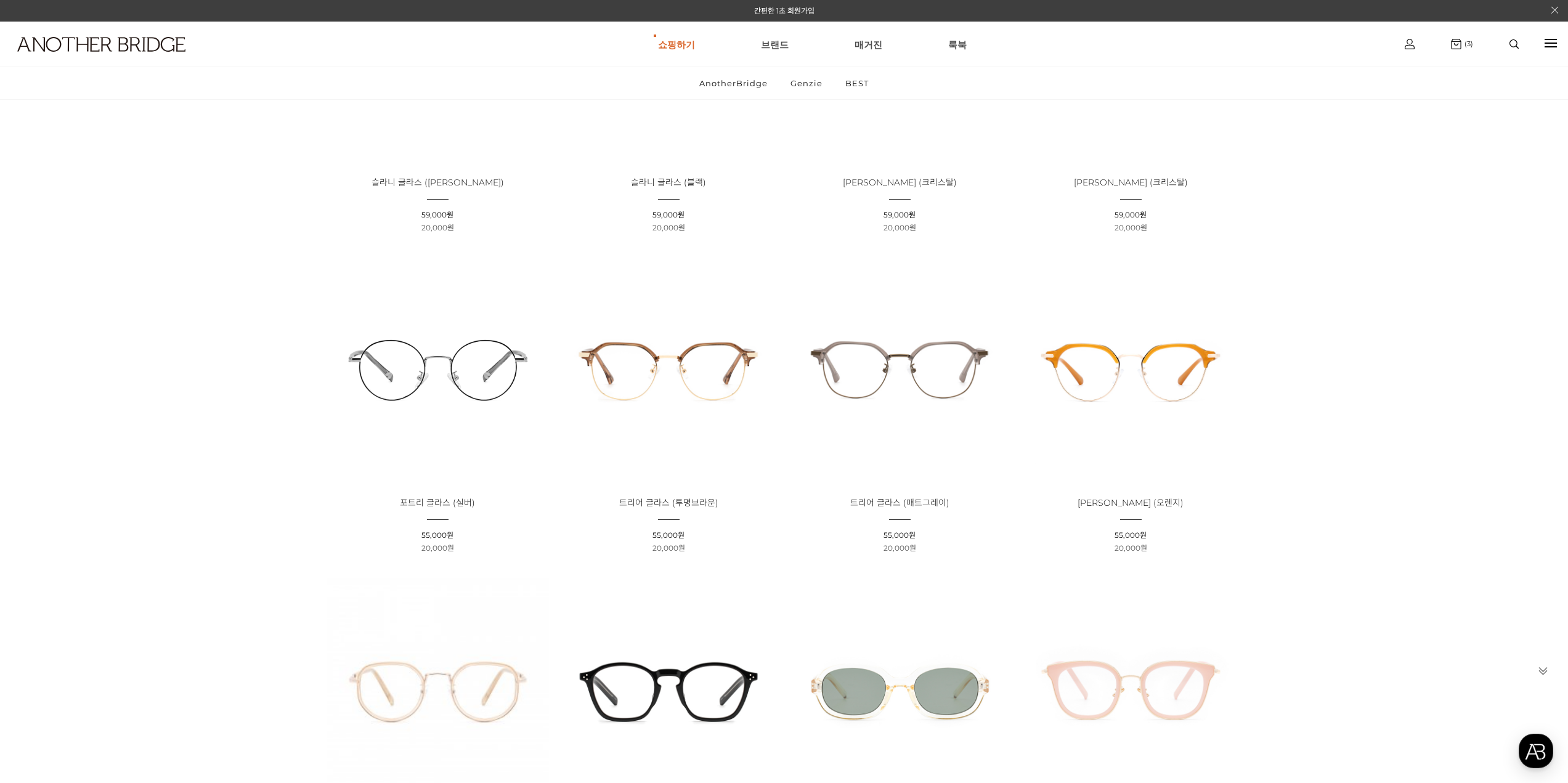
scroll to position [2270, 0]
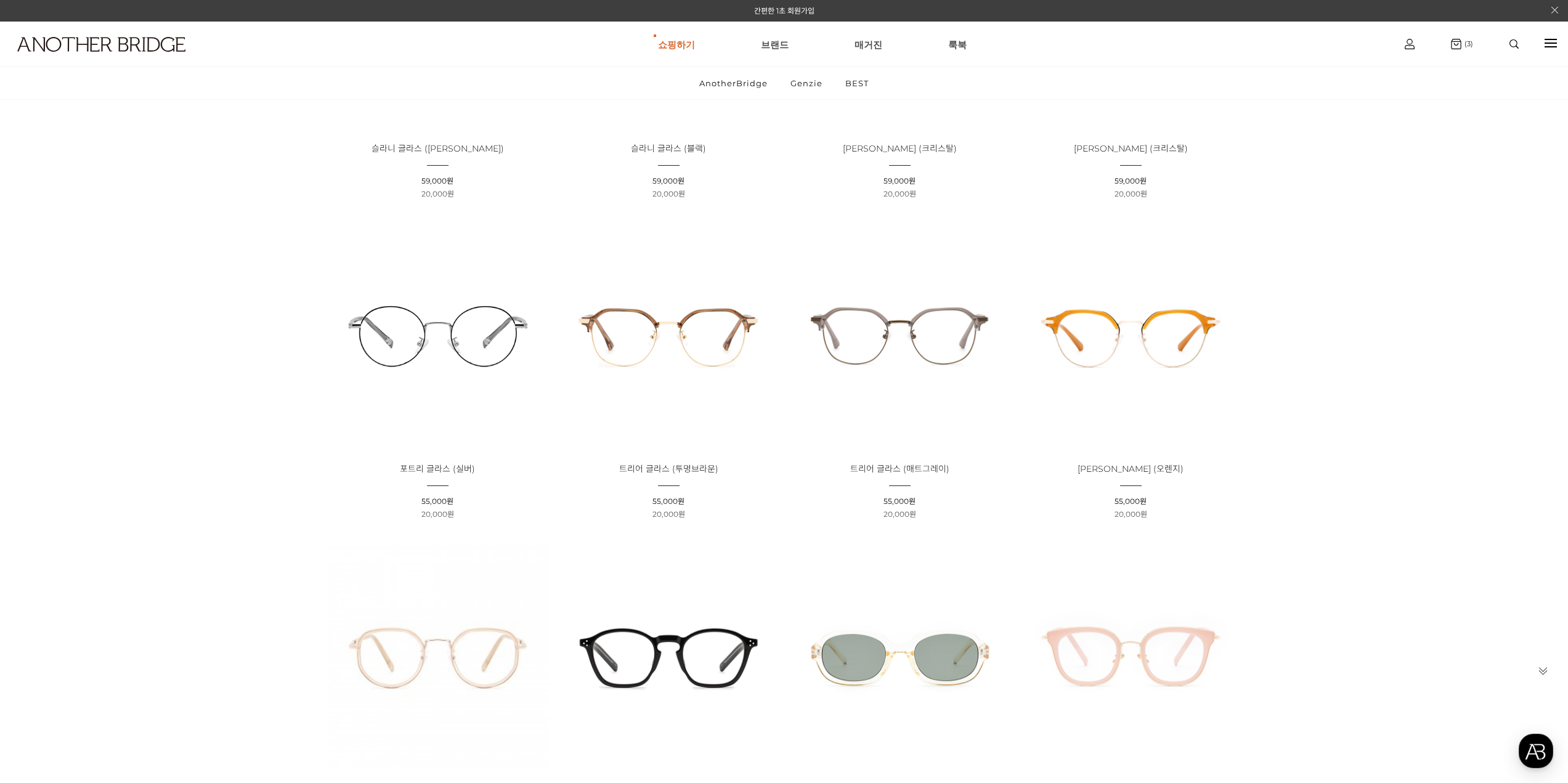
drag, startPoint x: 1571, startPoint y: 167, endPoint x: 1496, endPoint y: 361, distance: 208.0
click at [1496, 361] on div "AnotherBridge Genzie BEST 현재 위치 홈 Genzie Genzie 신상품 상품명 낮은가격 높은가격 상품비교 조건별 검색 *…" at bounding box center [784, 283] width 1568 height 4921
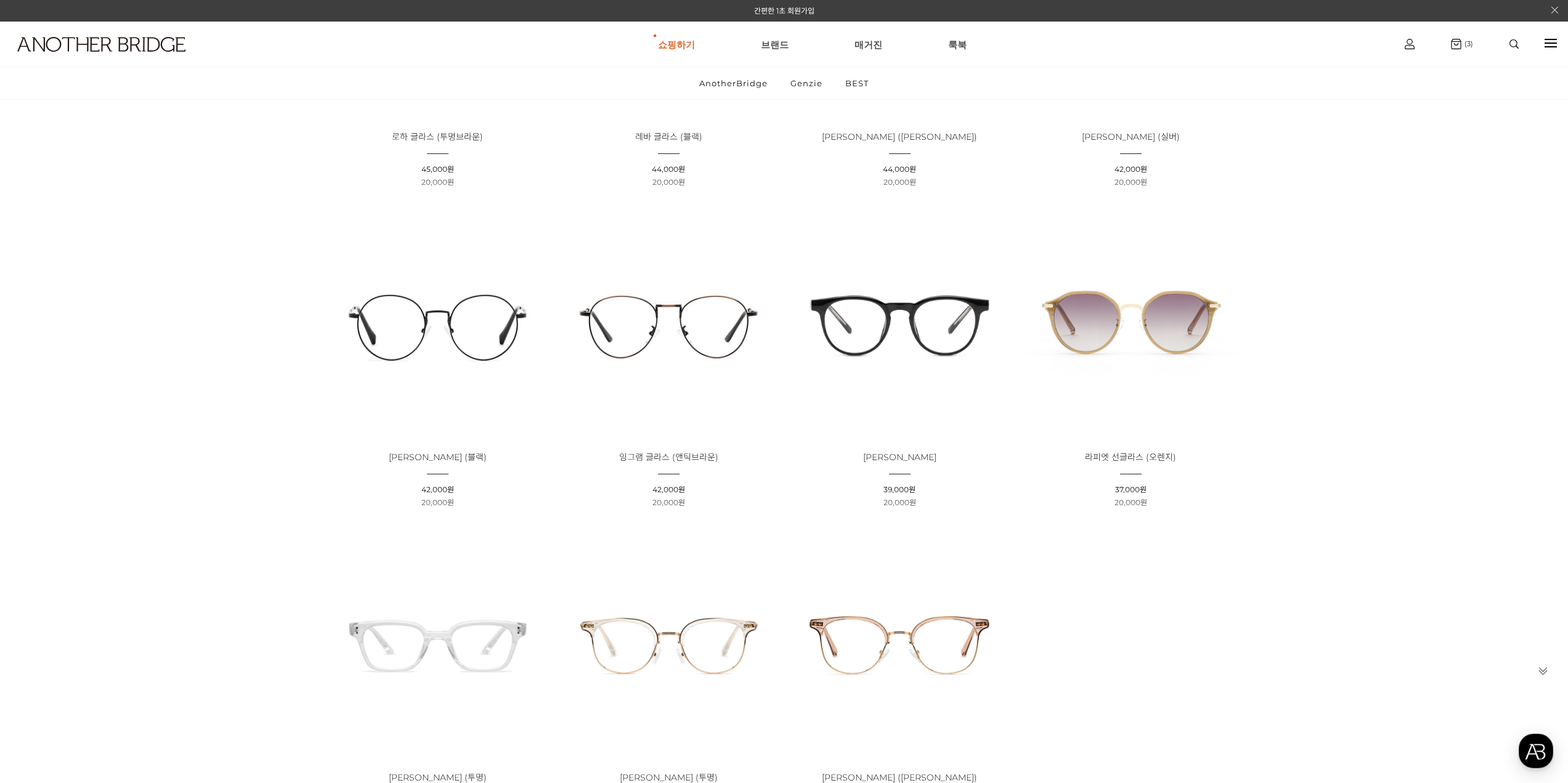
scroll to position [3910, 0]
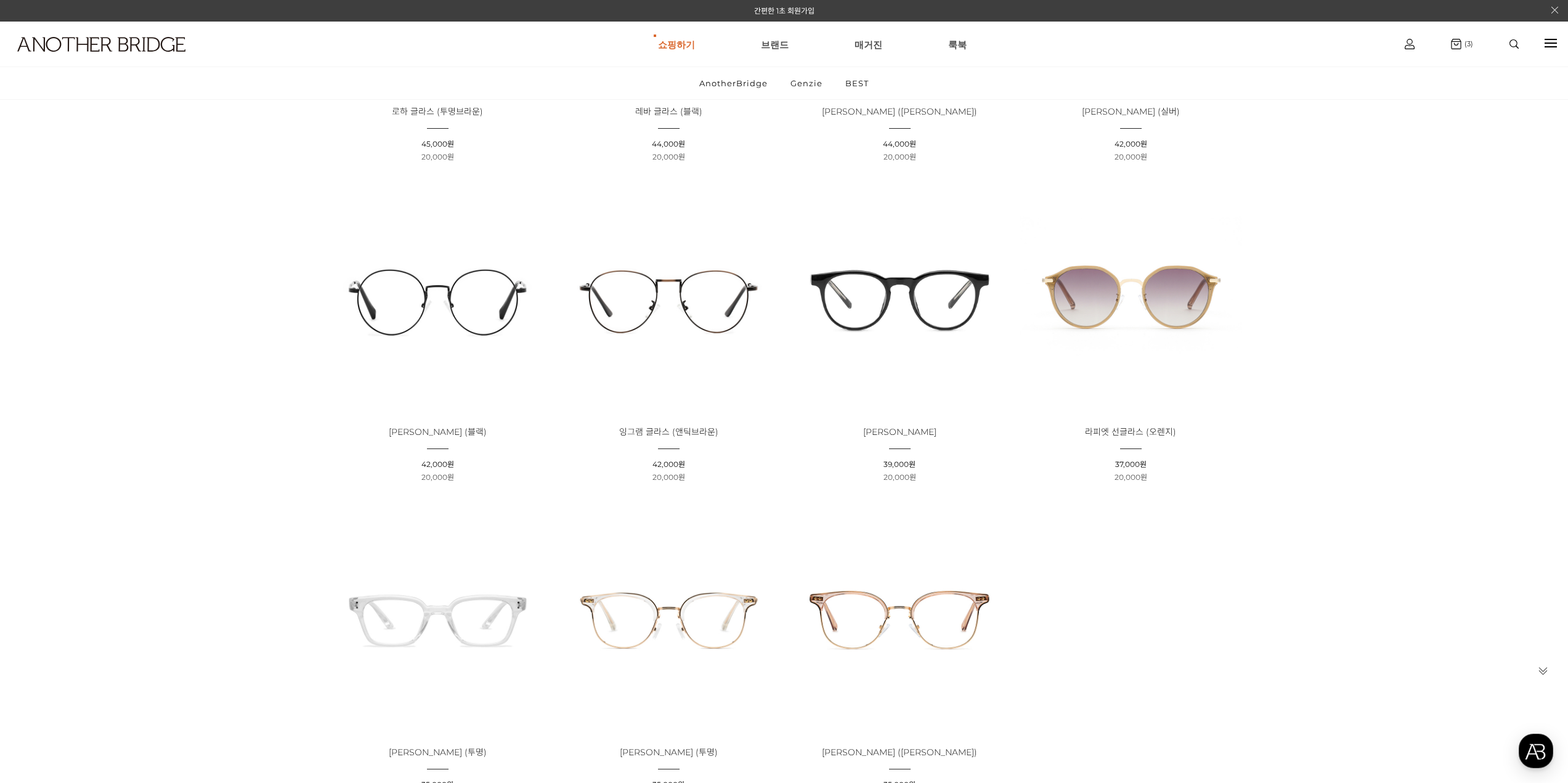
click at [721, 622] on img at bounding box center [668, 619] width 222 height 223
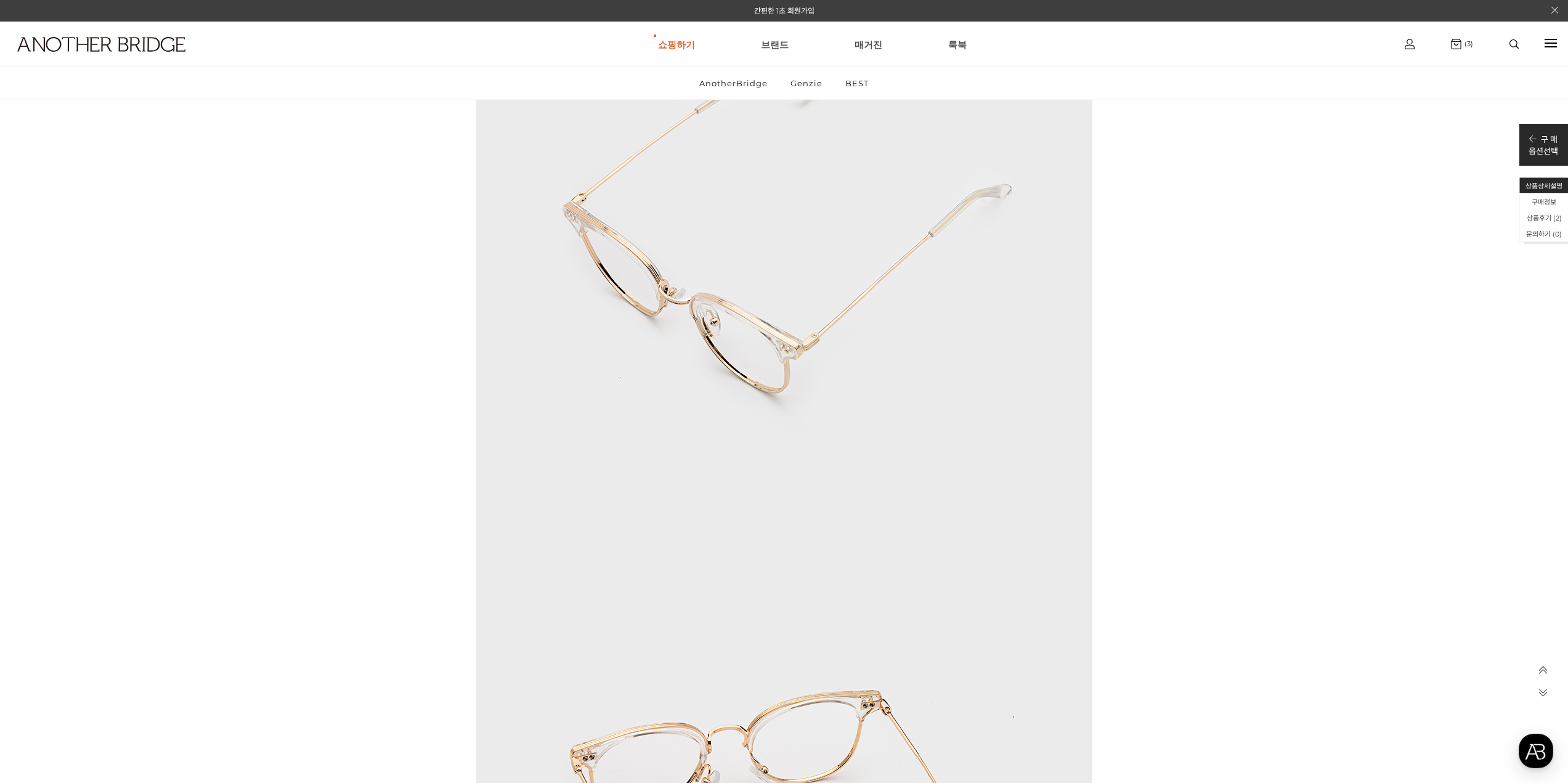
scroll to position [5746, 0]
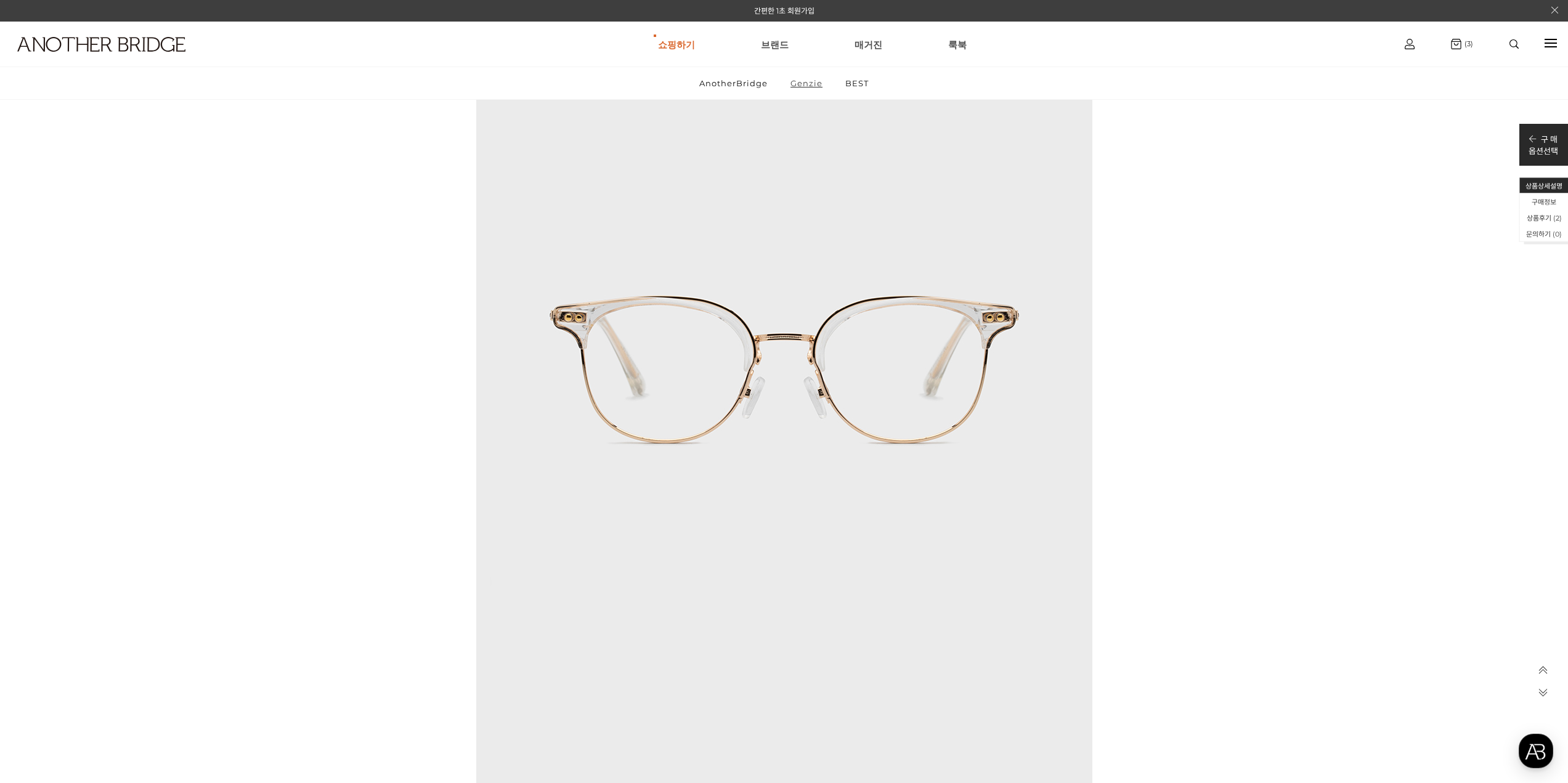
click at [811, 93] on link "Genzie" at bounding box center [806, 83] width 53 height 32
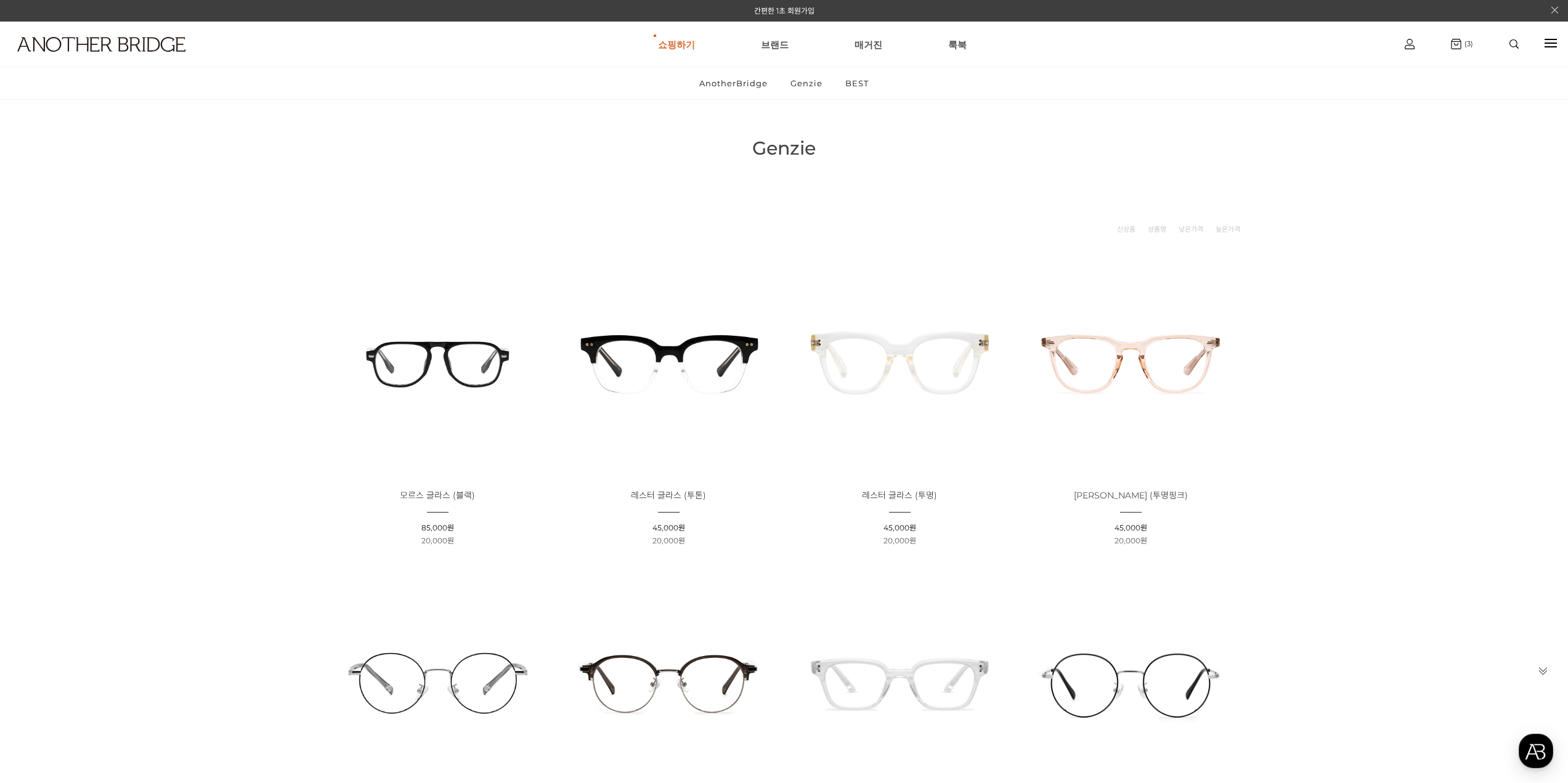
scroll to position [617, 0]
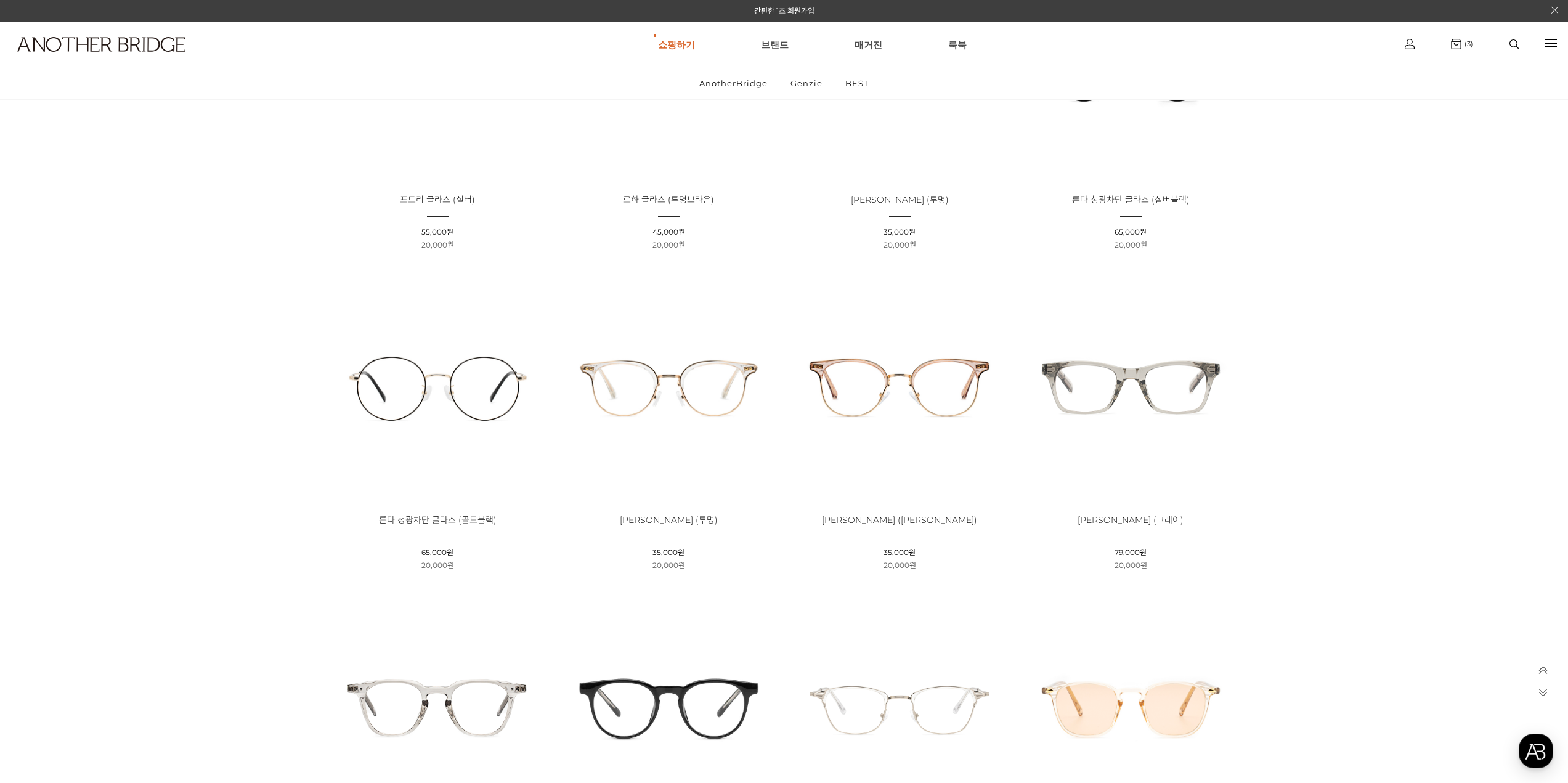
click at [1212, 419] on img at bounding box center [1130, 386] width 222 height 223
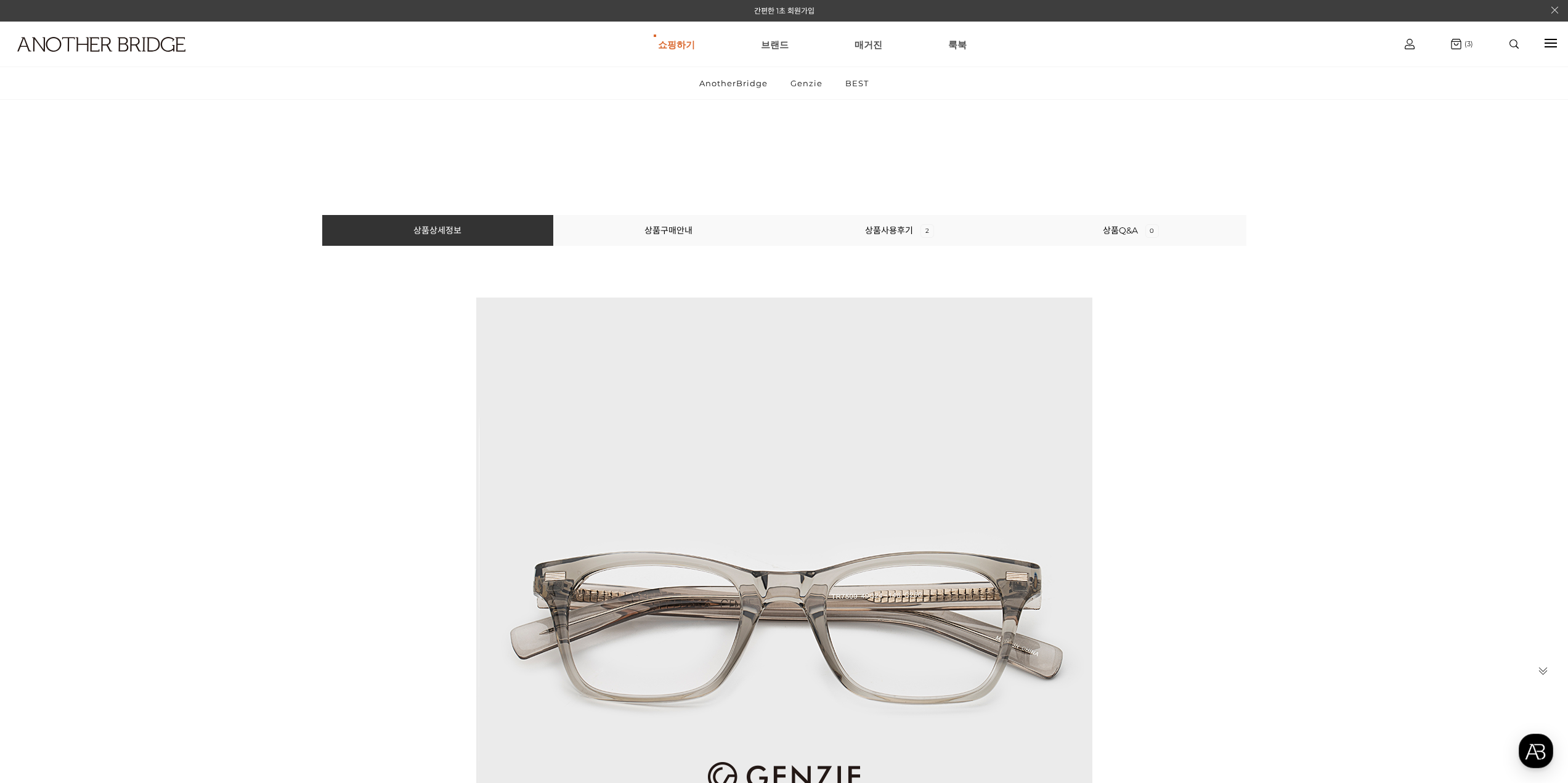
scroll to position [617, 0]
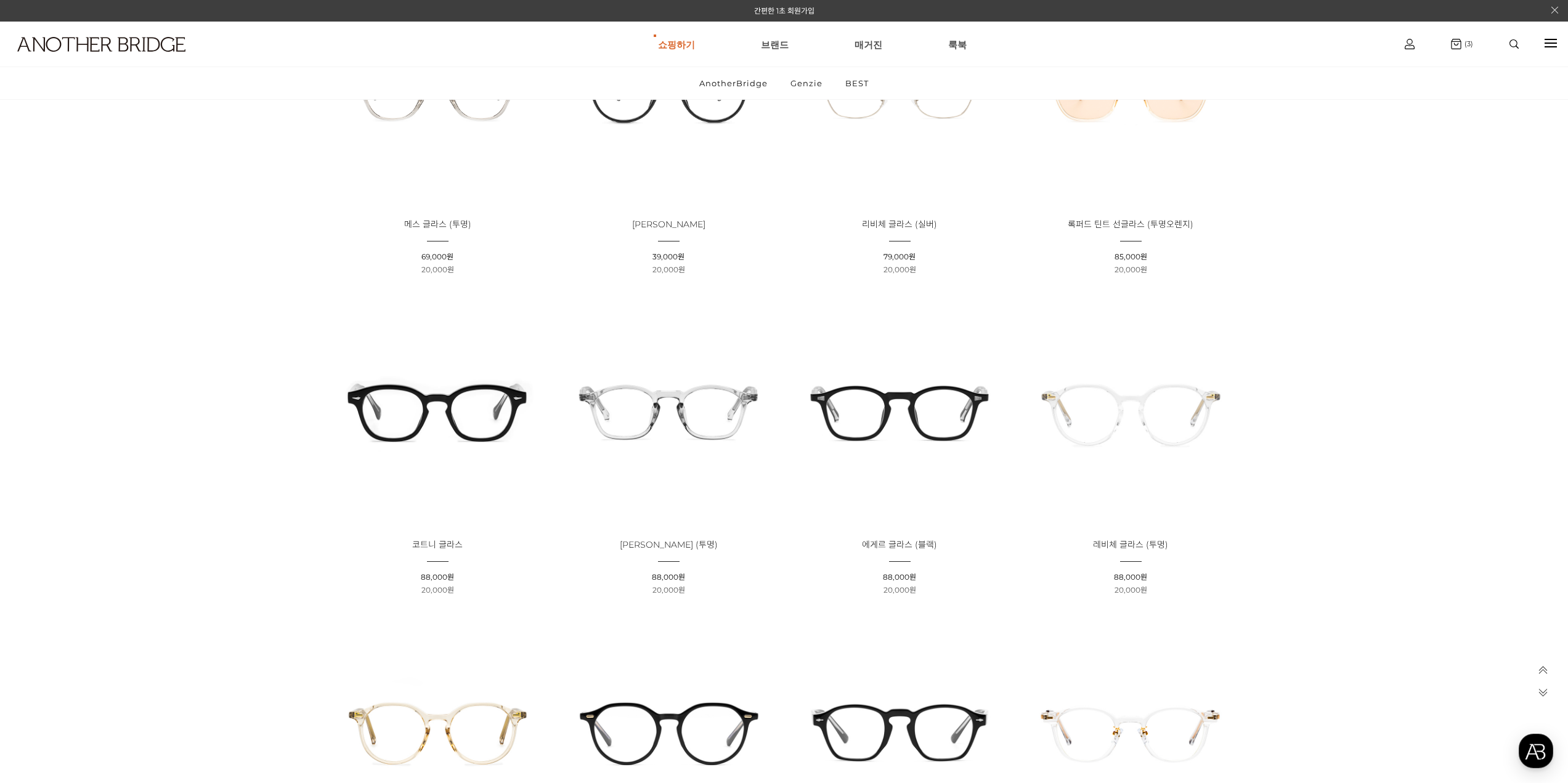
scroll to position [1849, 0]
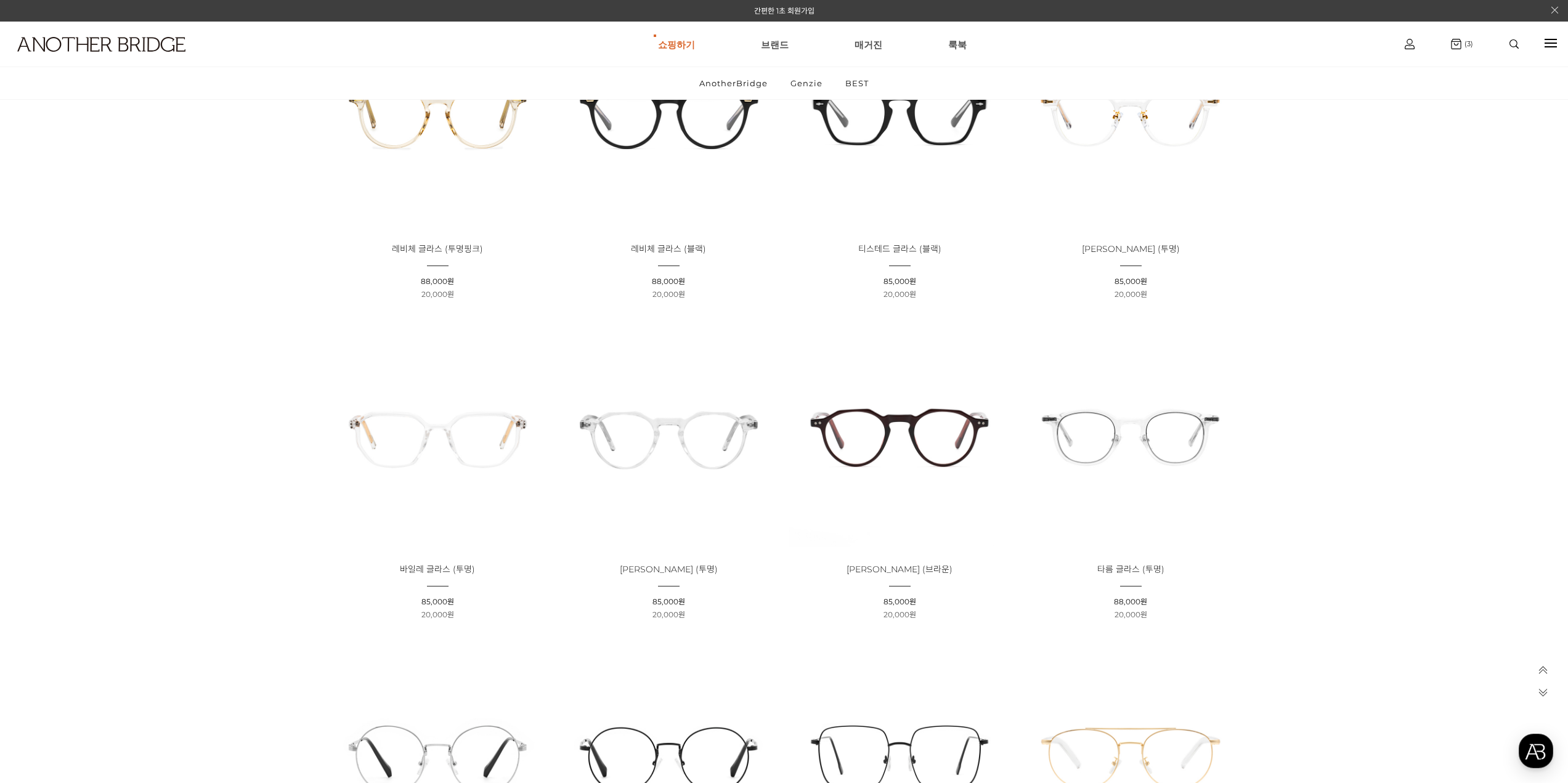
click at [839, 419] on img at bounding box center [900, 435] width 222 height 223
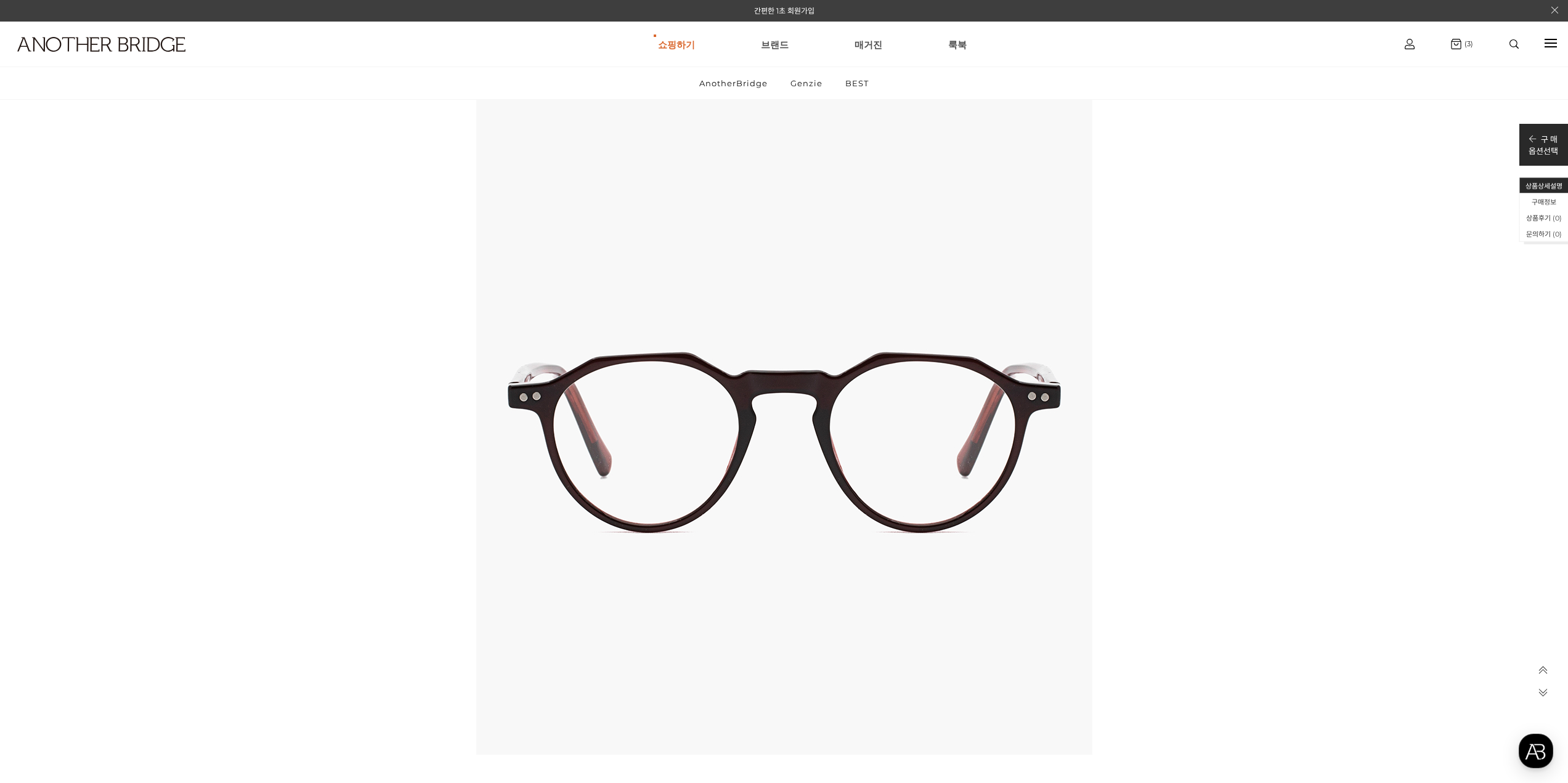
scroll to position [3082, 0]
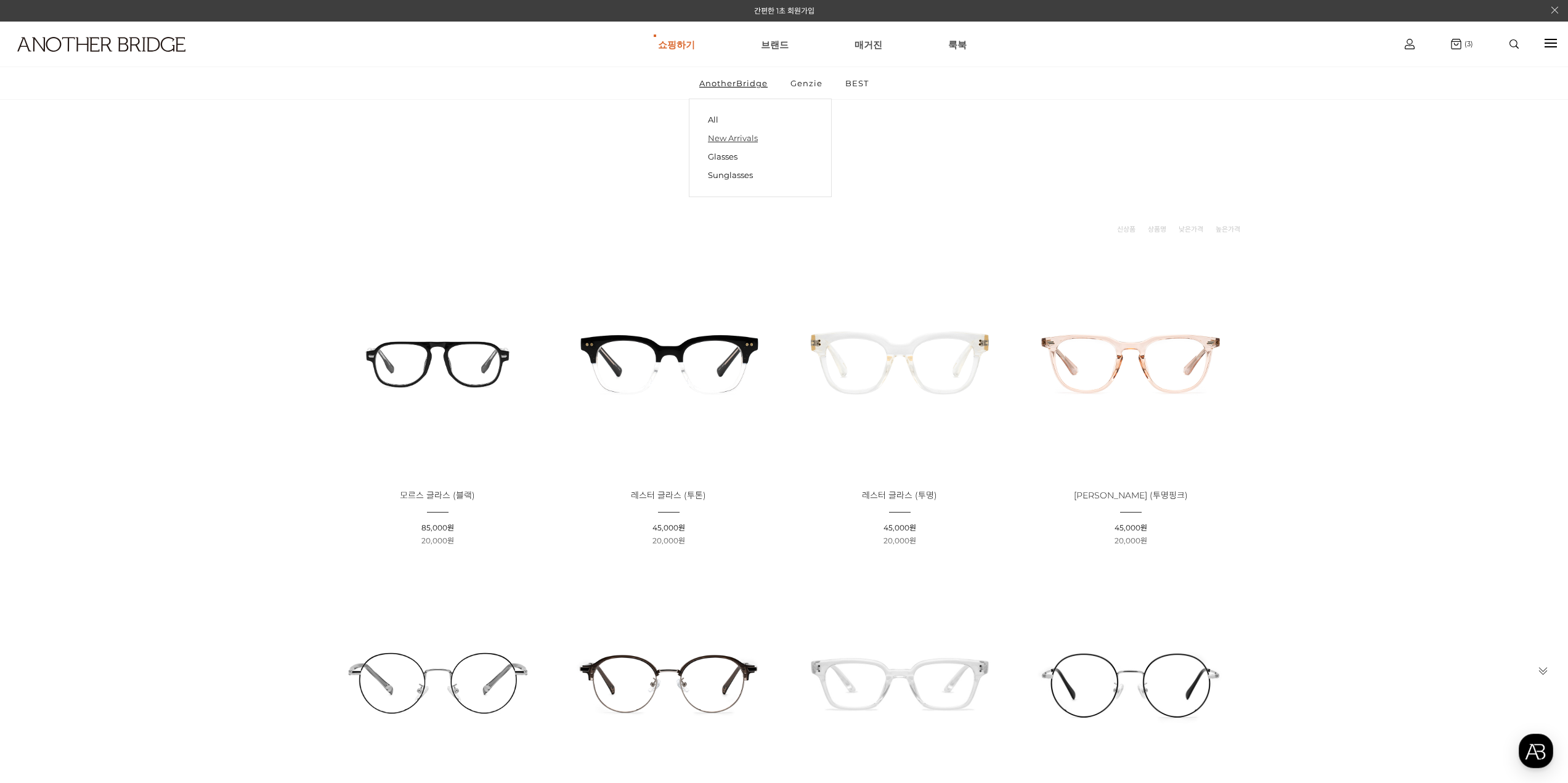
click at [725, 136] on link "New Arrivals" at bounding box center [759, 138] width 105 height 19
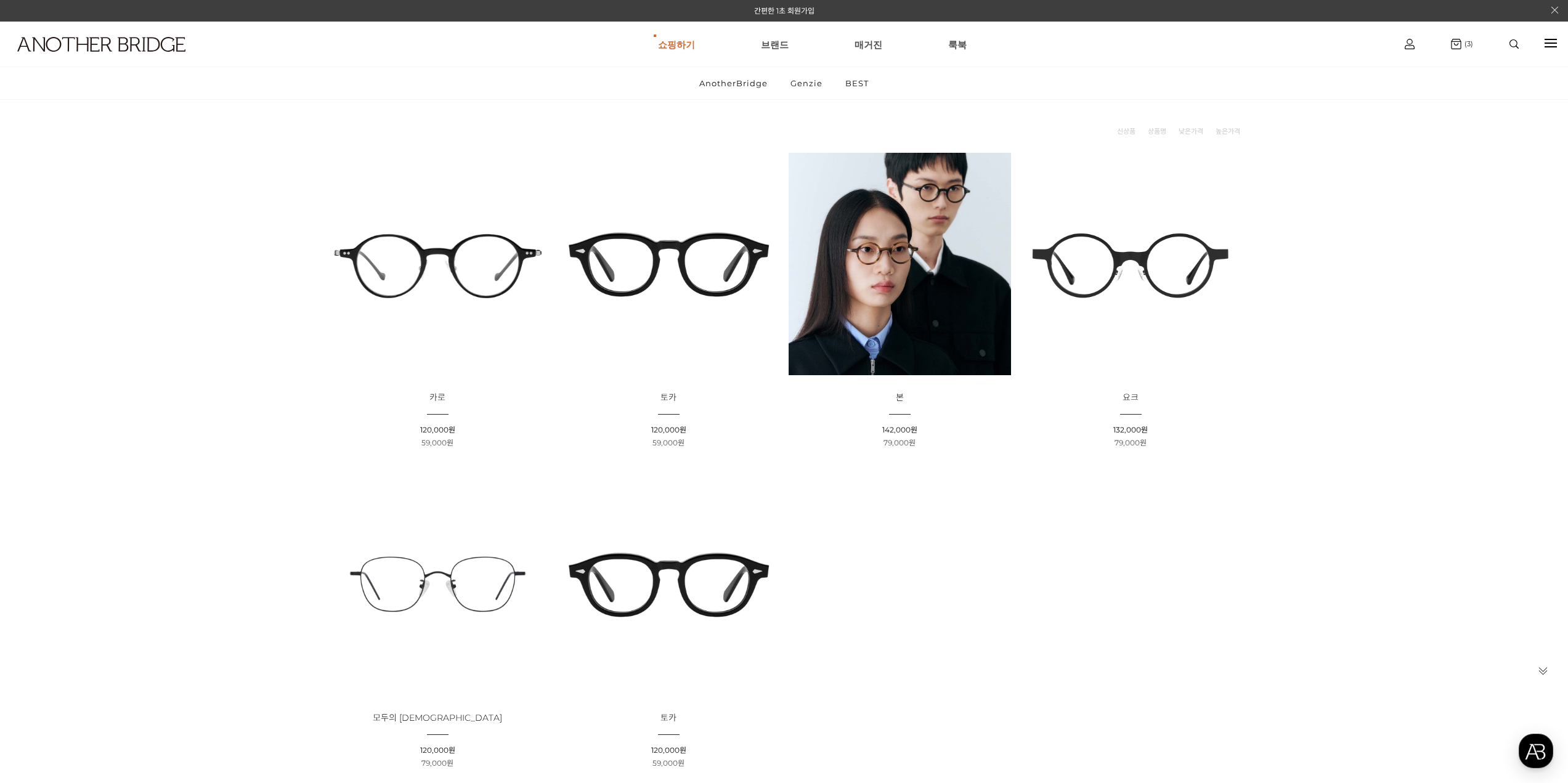
scroll to position [122, 0]
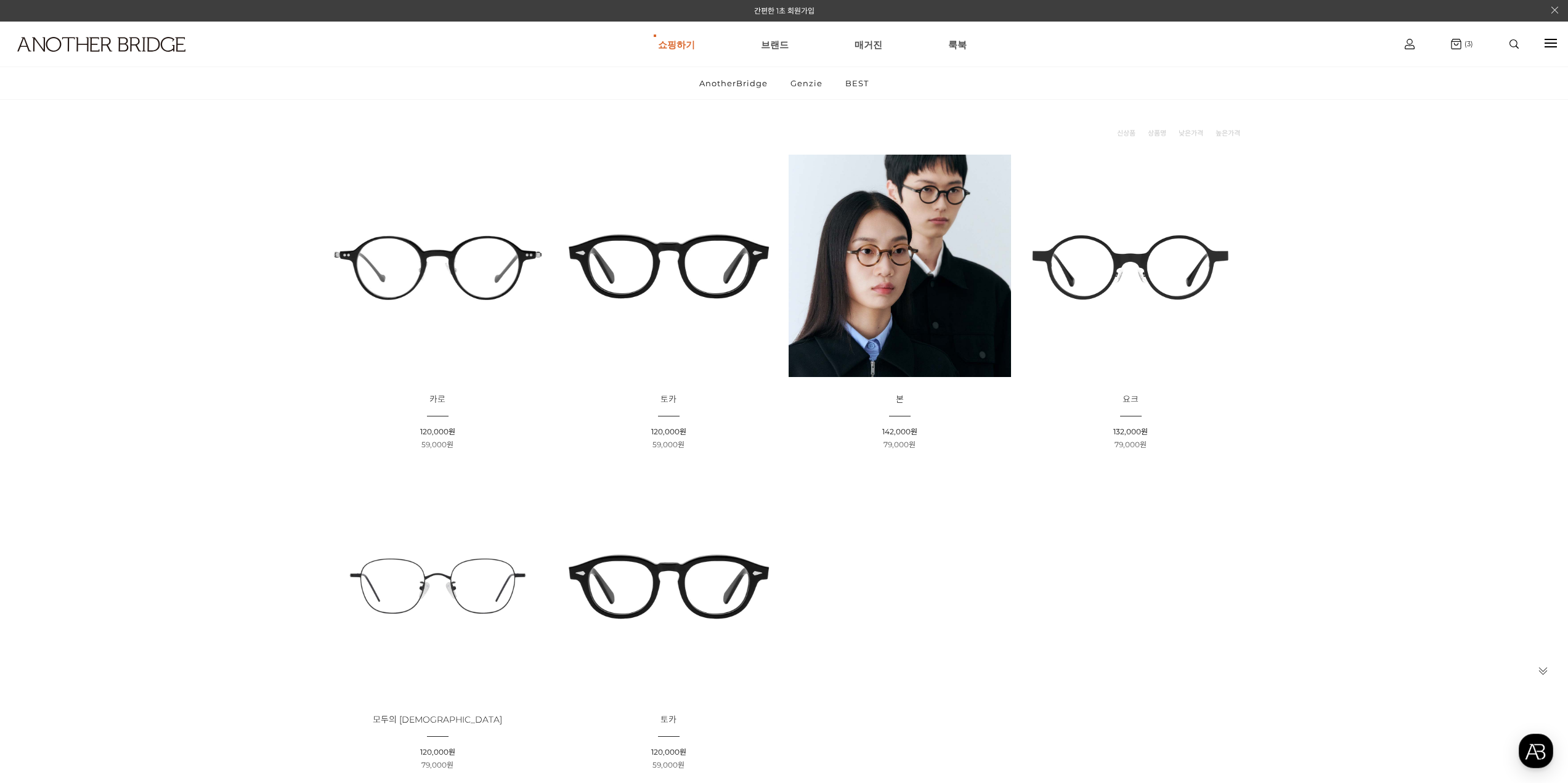
click at [463, 269] on img at bounding box center [437, 265] width 222 height 223
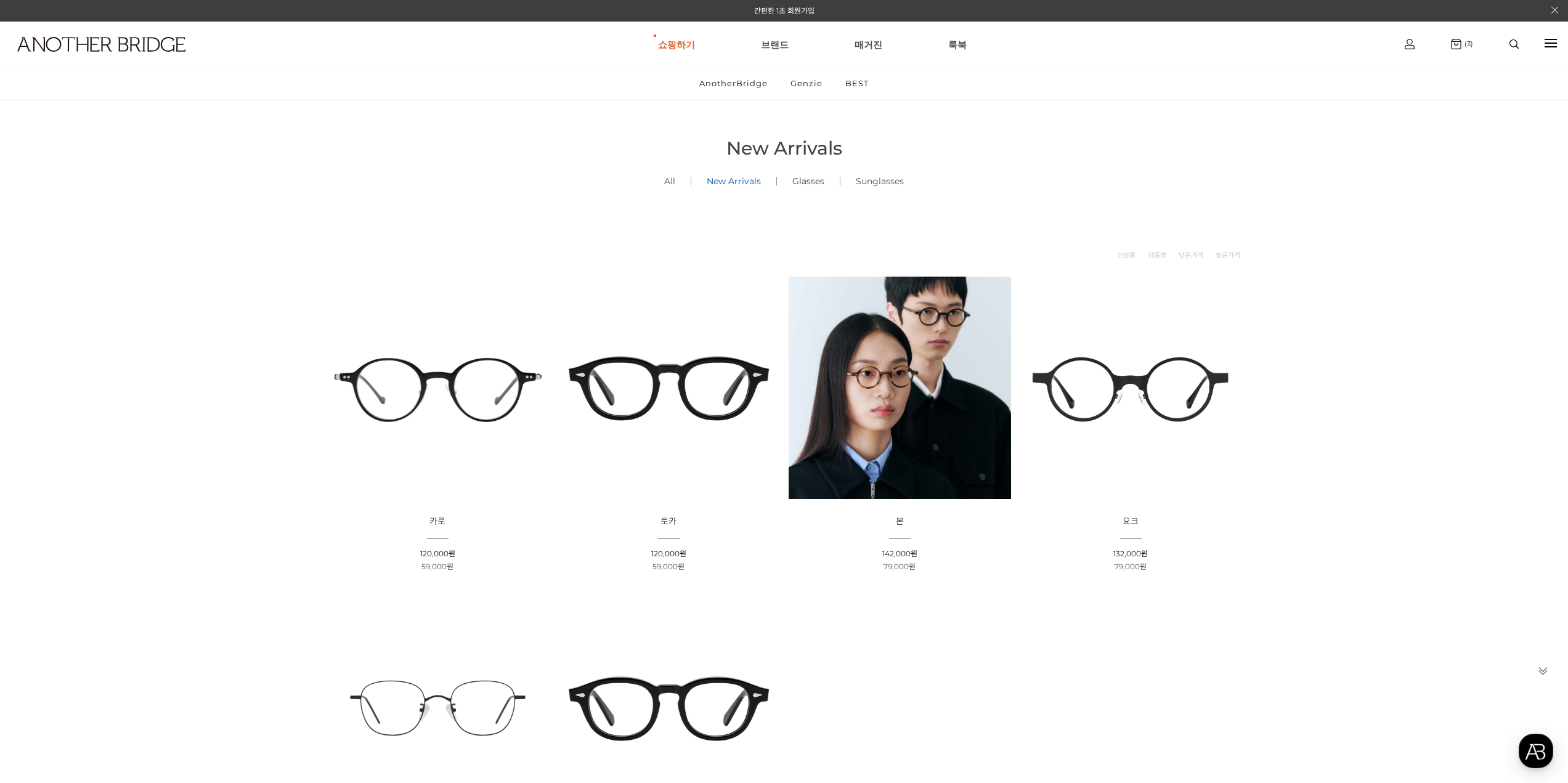
click at [801, 180] on link "Glasses ()" at bounding box center [809, 181] width 63 height 42
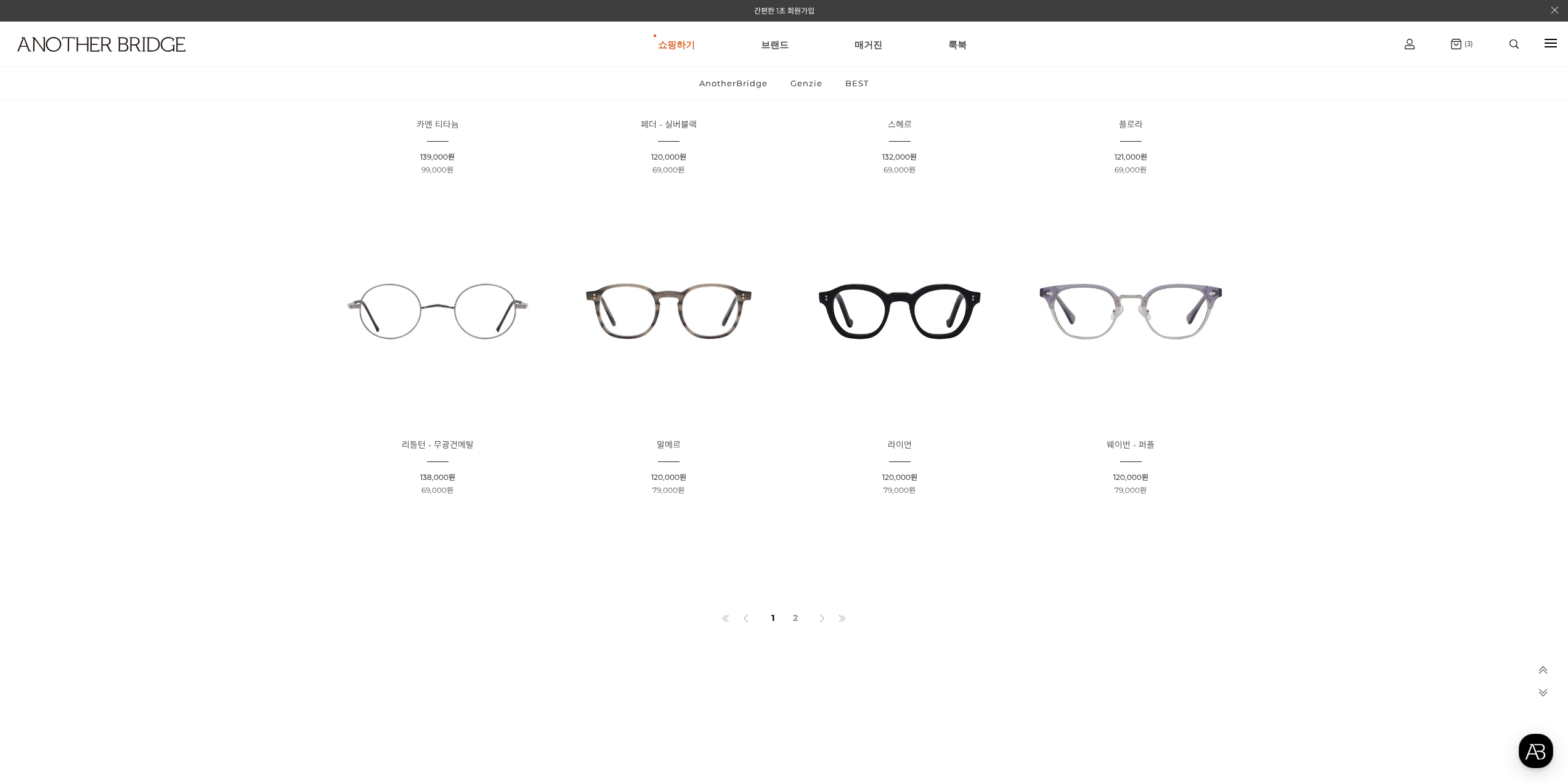
scroll to position [776, 0]
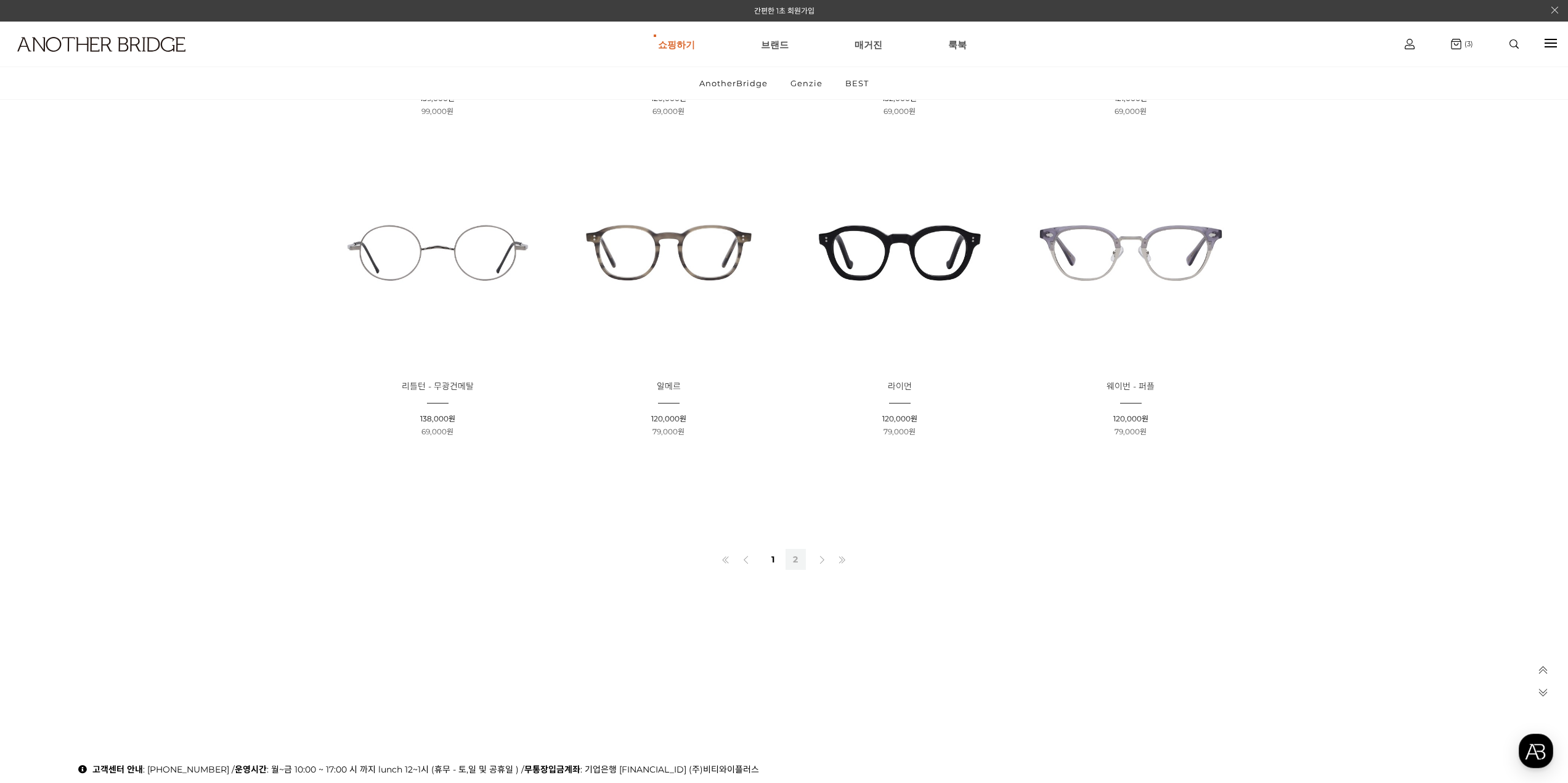
click at [790, 562] on link "2" at bounding box center [795, 559] width 21 height 21
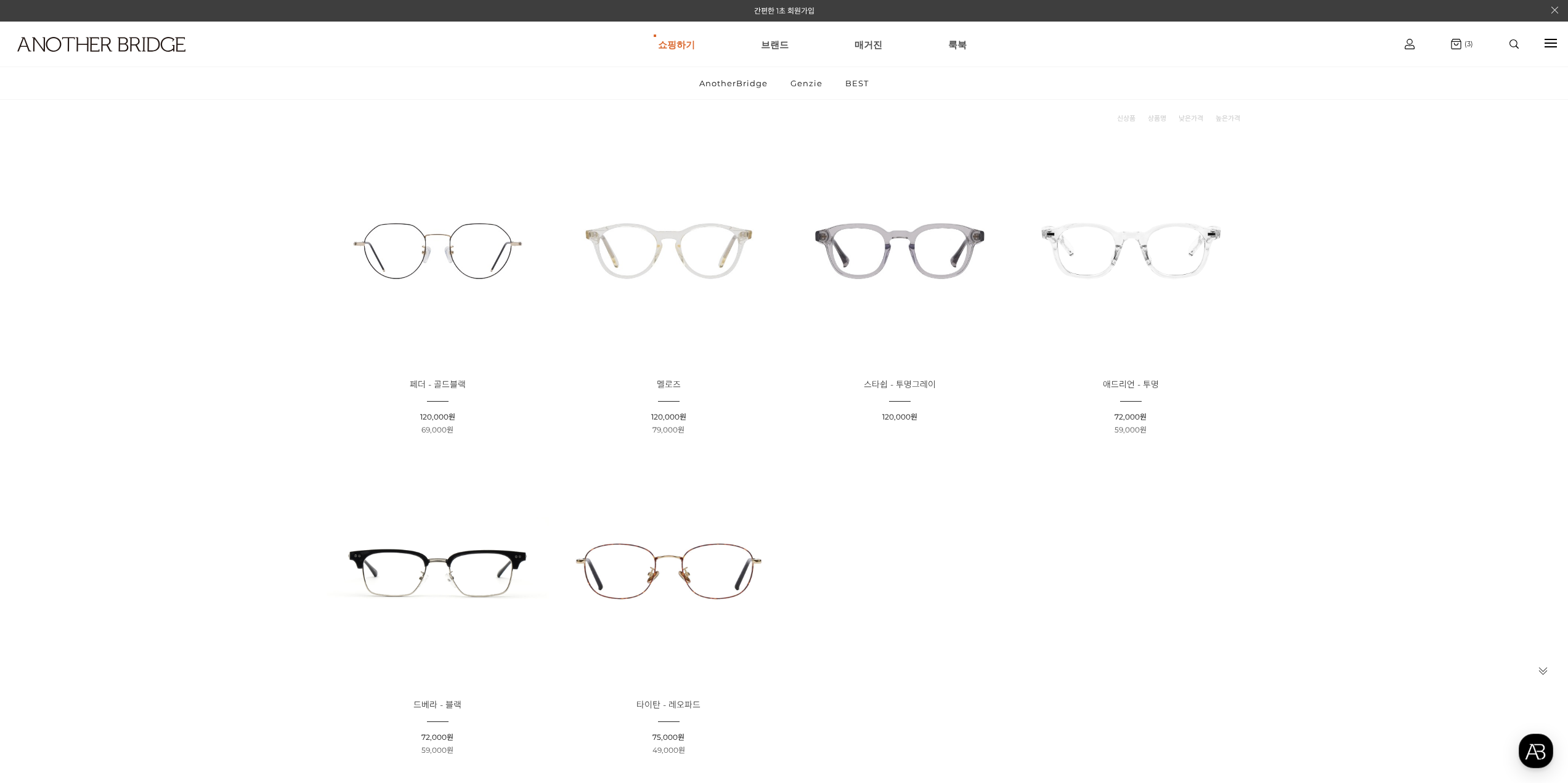
scroll to position [132, 0]
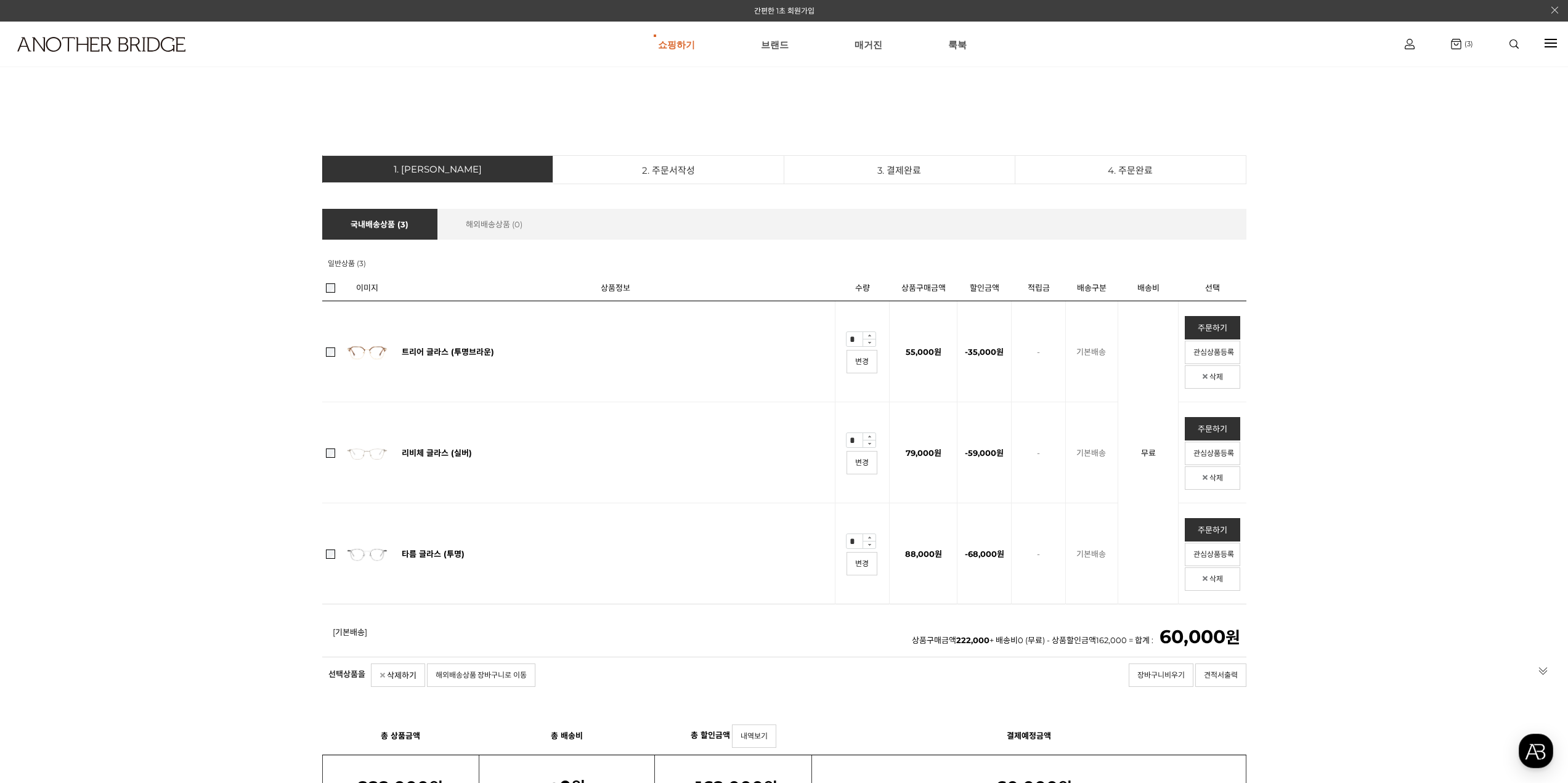
click at [459, 459] on td "리비체 글라스 (실버) (영문명 : ) 배송주기 상품중량 : 1.00kg * 1개 = 1.00kg" at bounding box center [616, 452] width 440 height 101
click at [459, 457] on link "리비체 글라스 (실버)" at bounding box center [437, 452] width 71 height 10
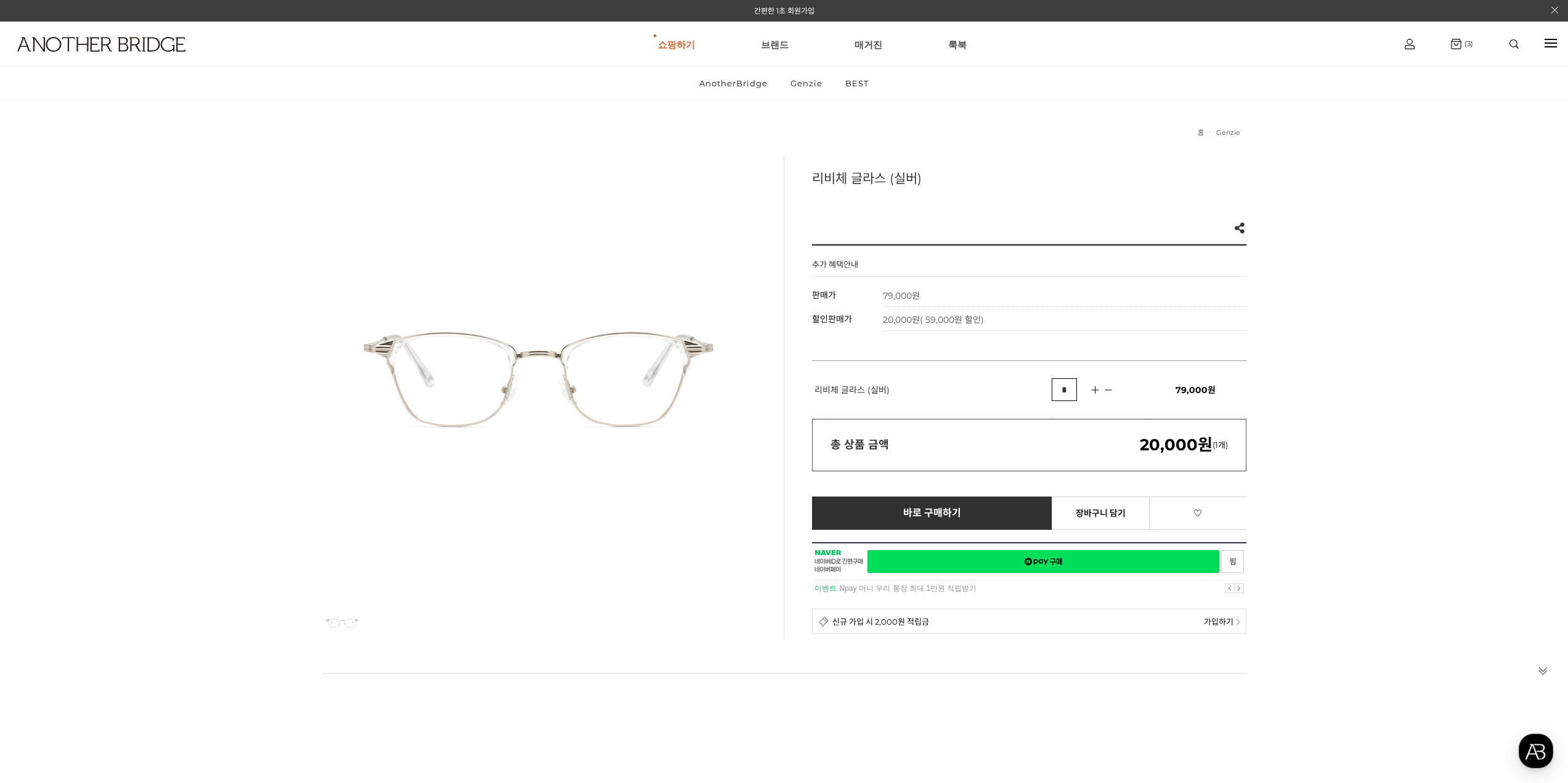
scroll to position [617, 0]
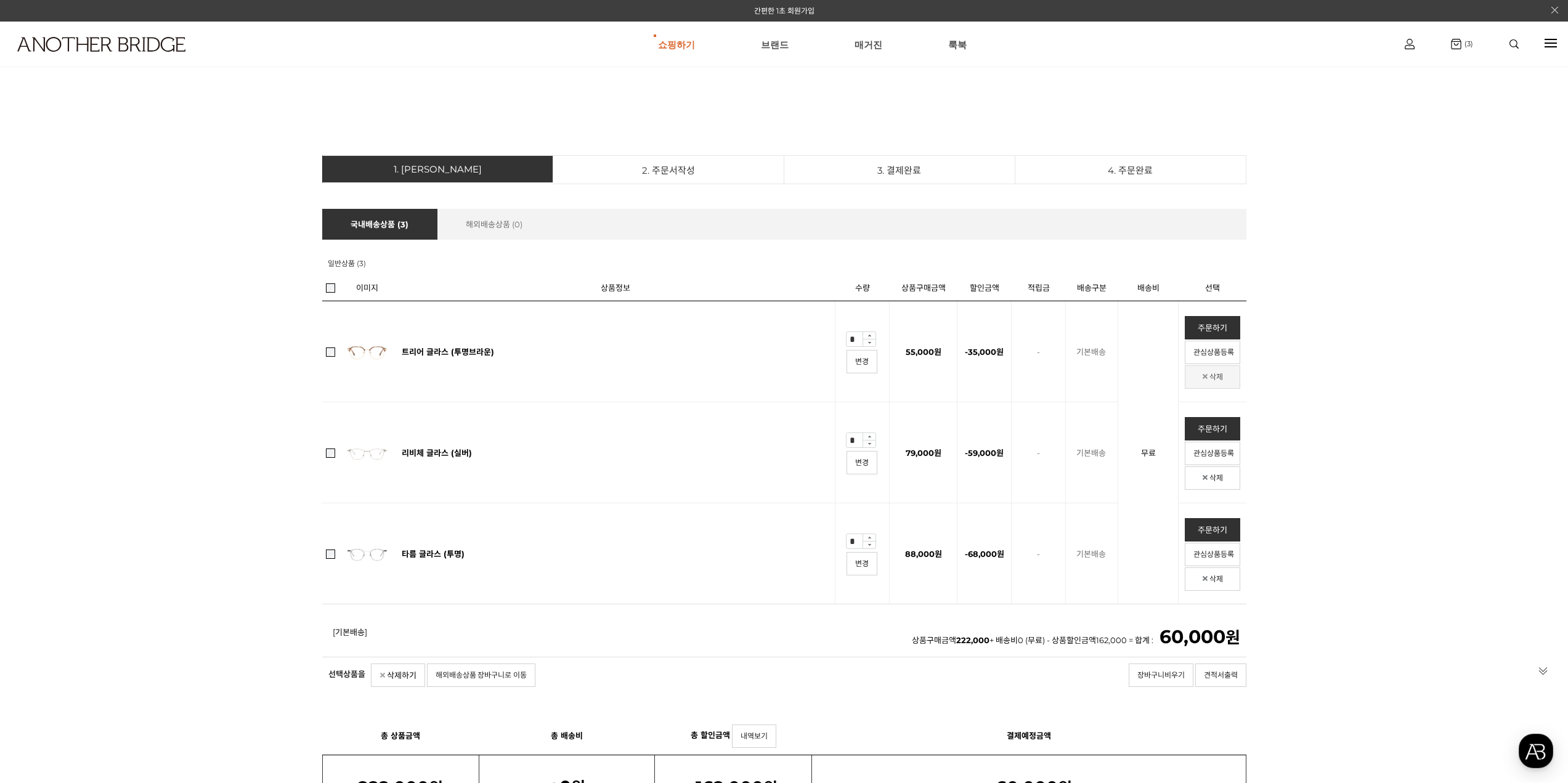
click at [1228, 381] on link "삭제" at bounding box center [1212, 377] width 55 height 23
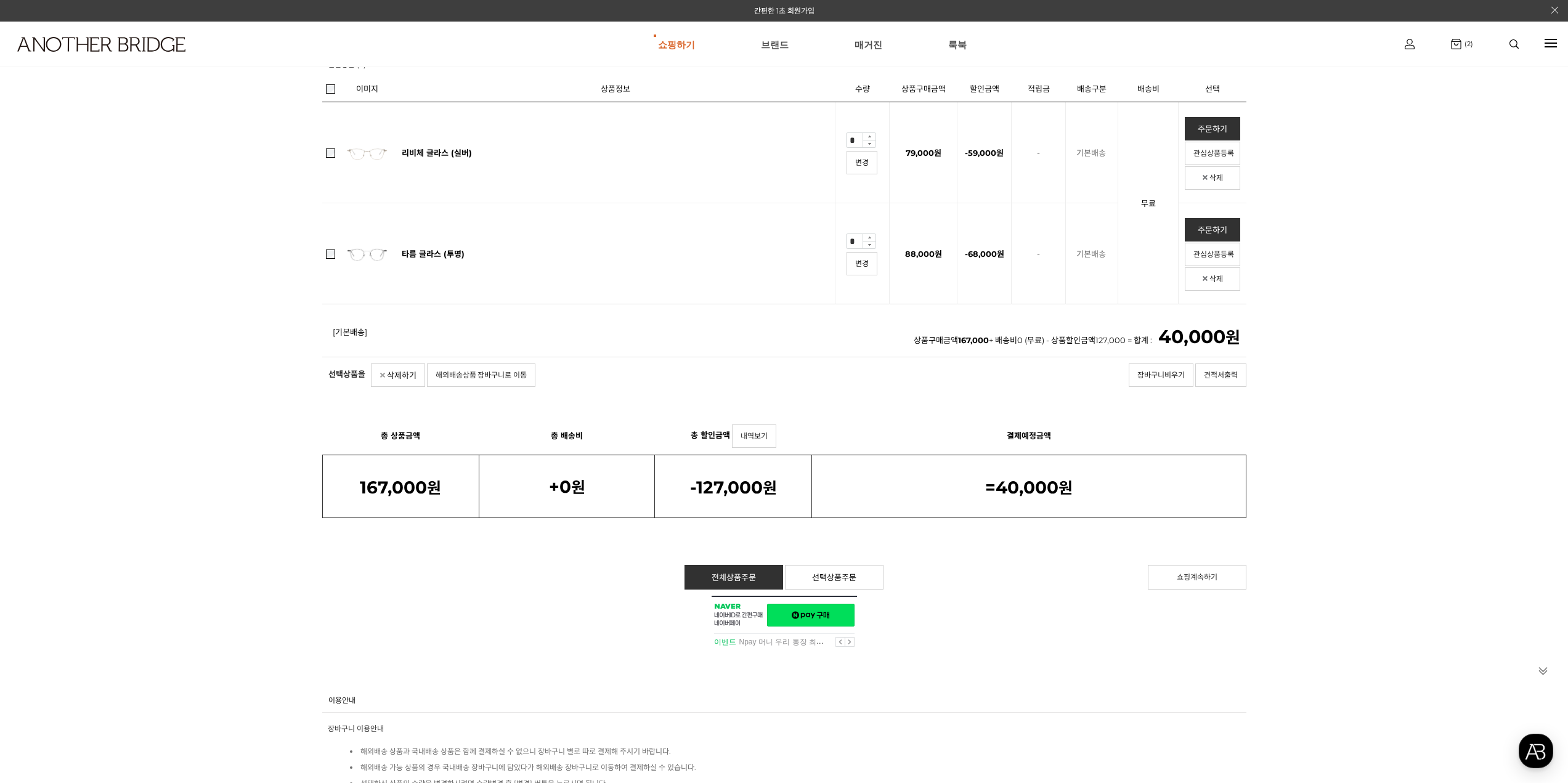
scroll to position [237, 0]
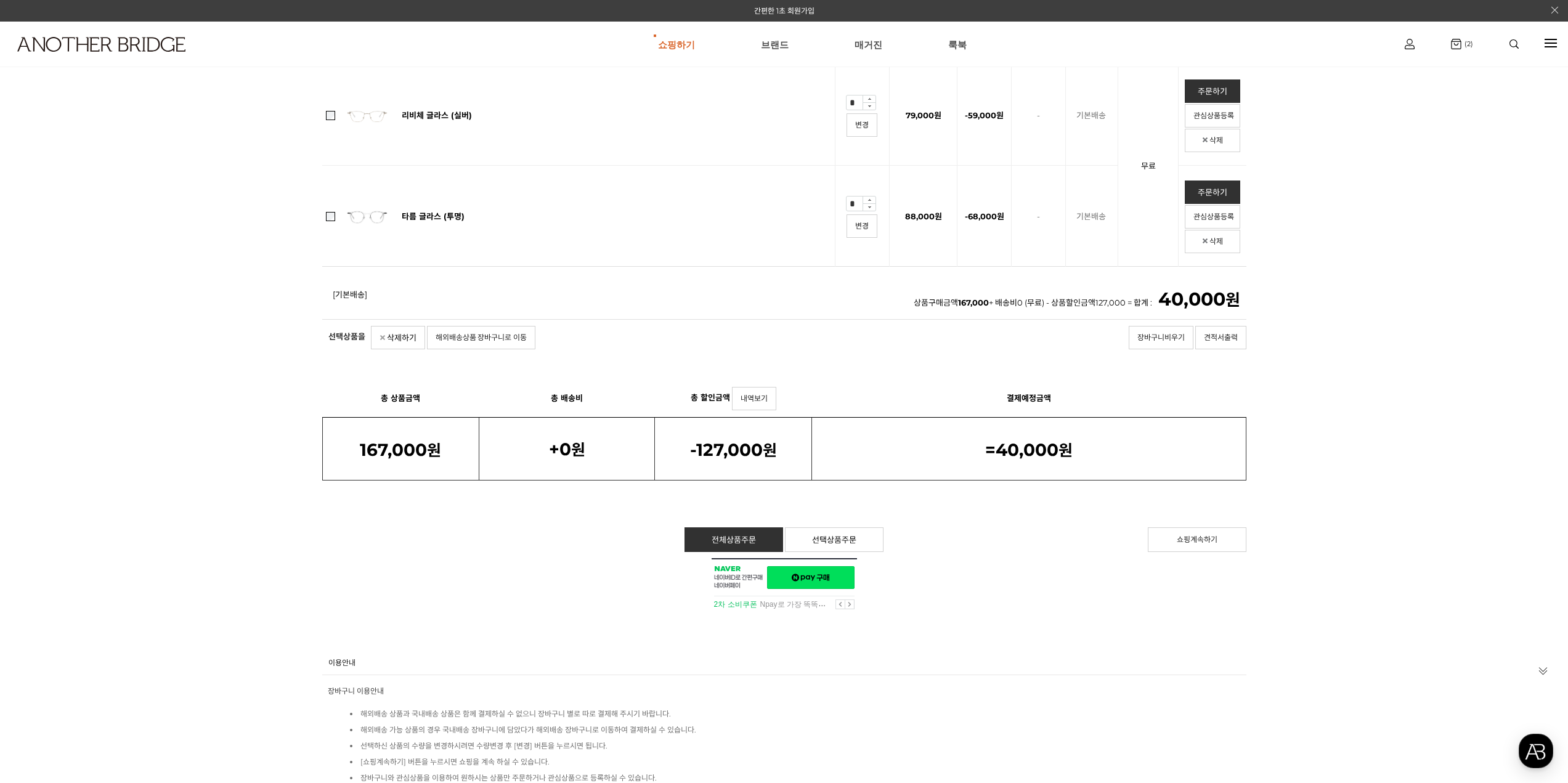
click at [825, 579] on div at bounding box center [784, 585] width 924 height 55
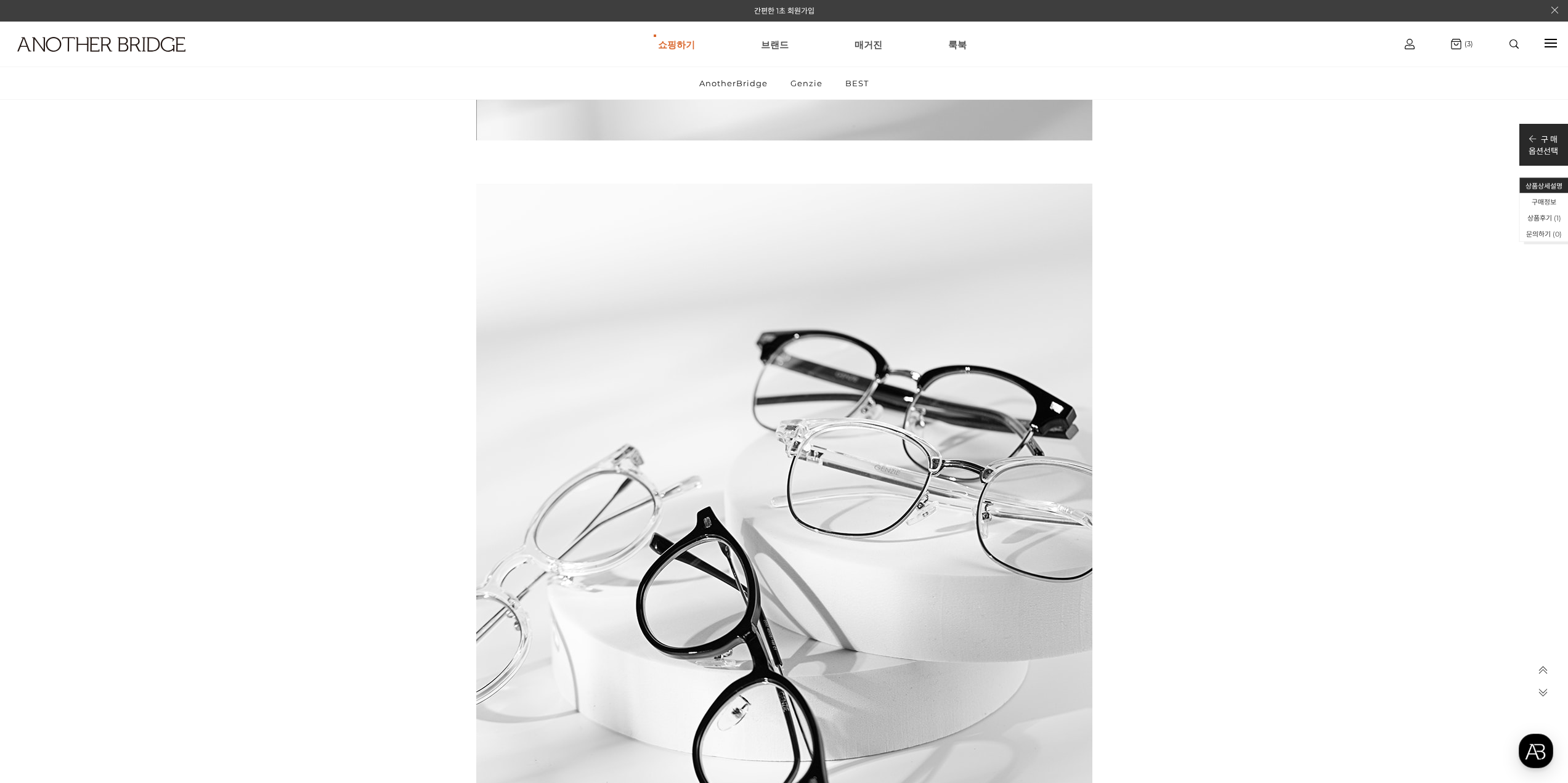
scroll to position [1459, 0]
